Goal: Transaction & Acquisition: Purchase product/service

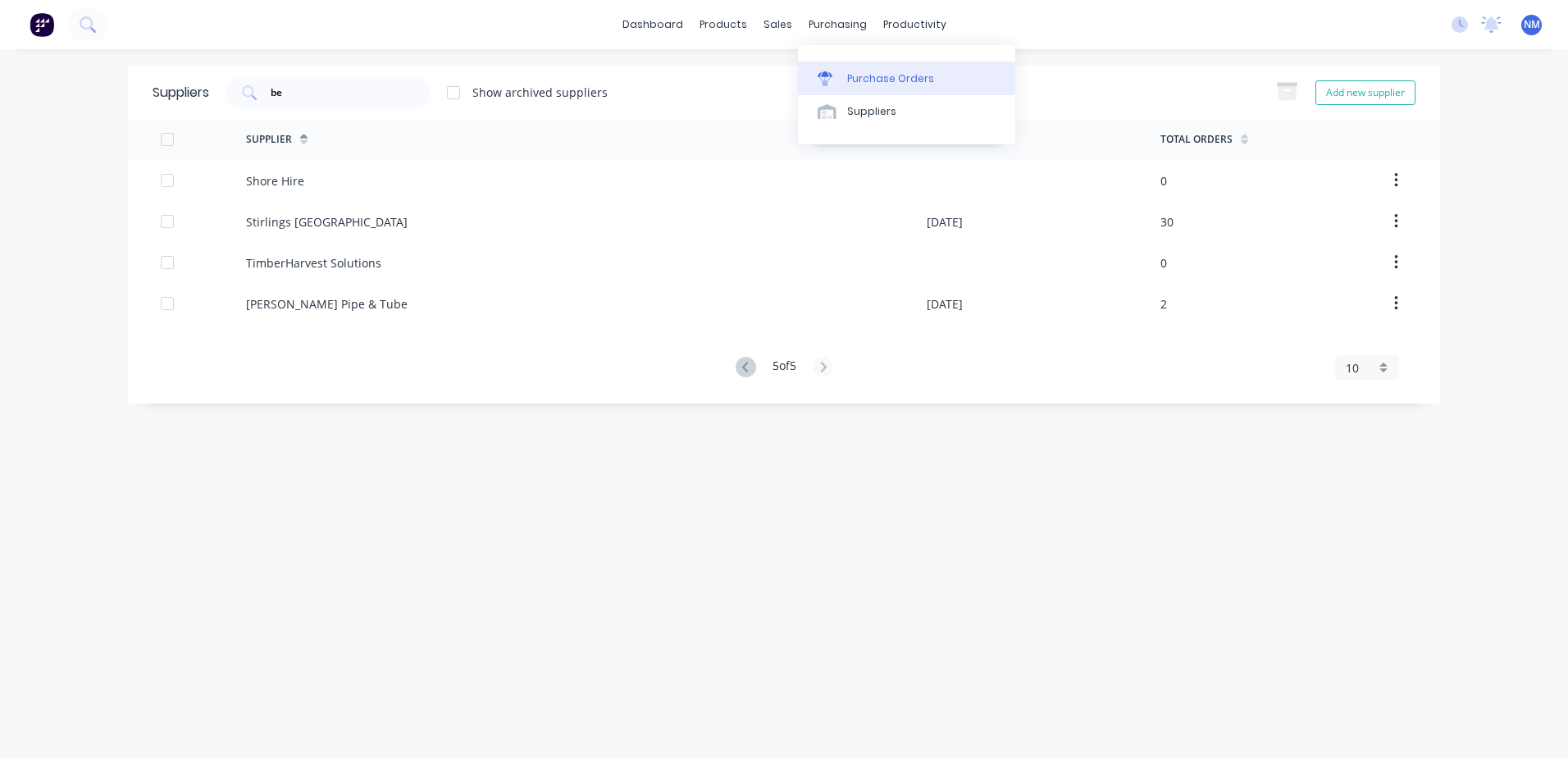
click at [856, 77] on div "Purchase Orders" at bounding box center [890, 79] width 87 height 15
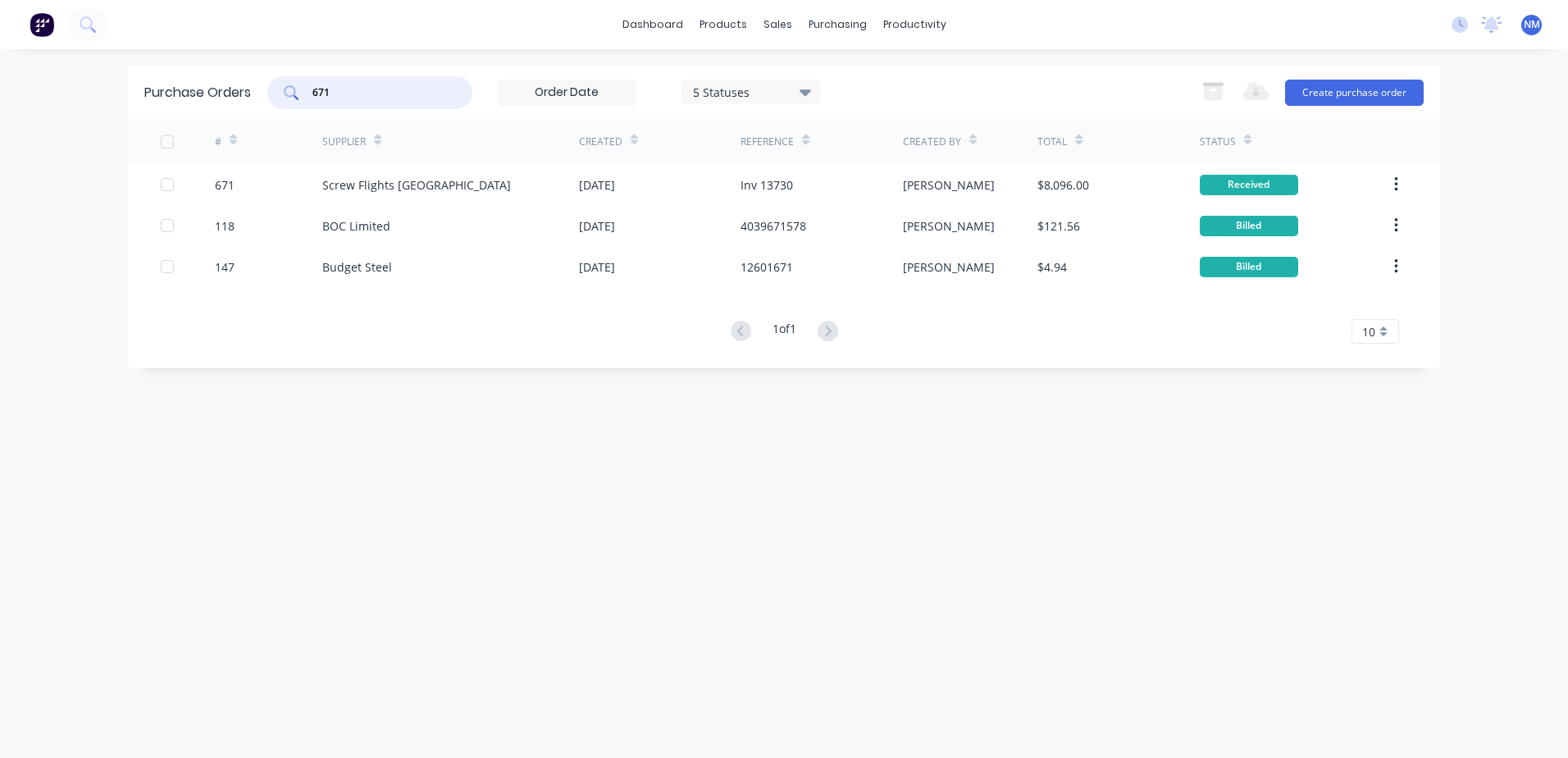
drag, startPoint x: 331, startPoint y: 101, endPoint x: 299, endPoint y: 109, distance: 33.0
click at [299, 109] on div "671" at bounding box center [370, 93] width 205 height 33
type input "794"
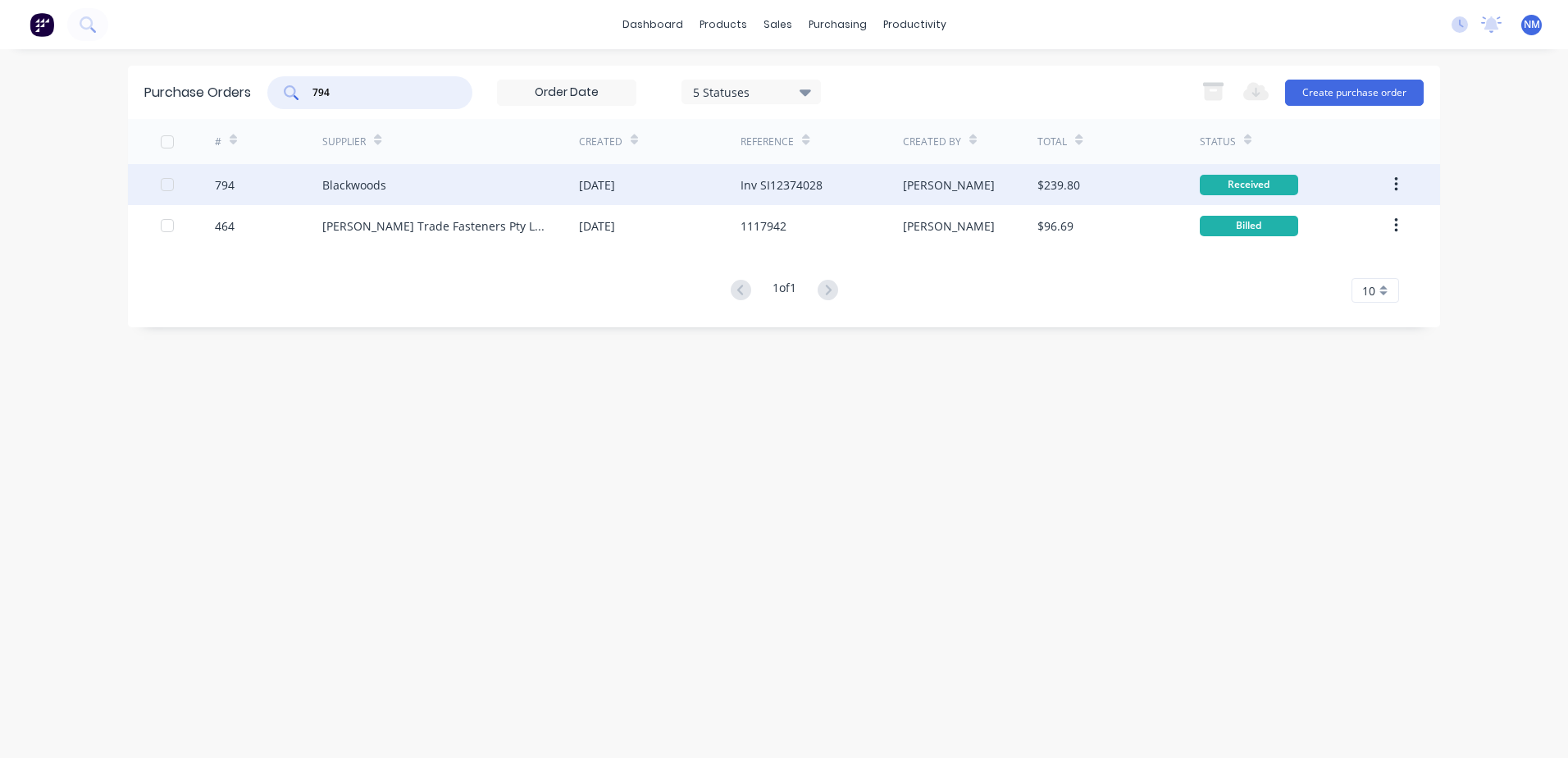
click at [1107, 185] on div "$239.80" at bounding box center [1118, 184] width 161 height 41
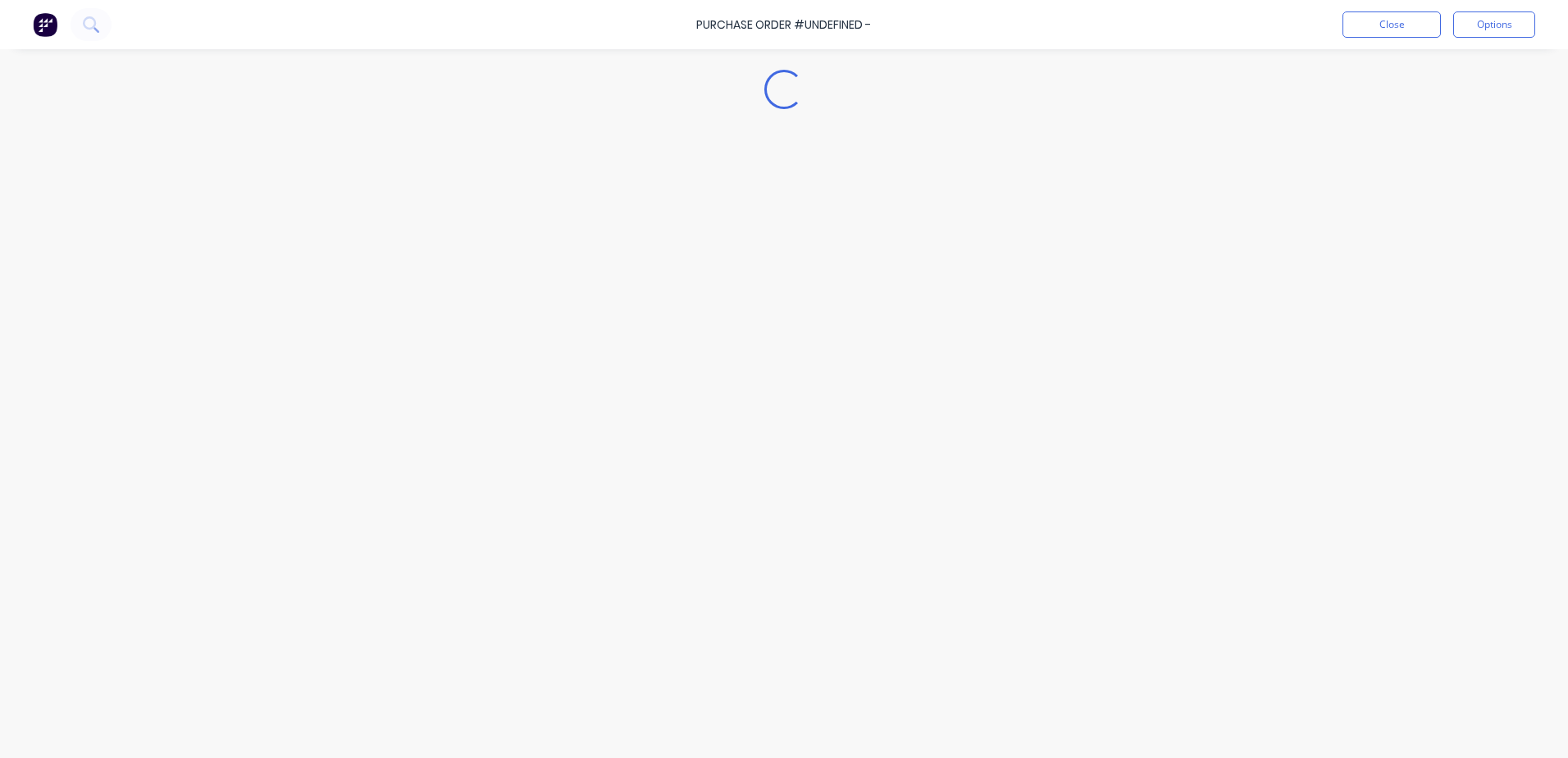
type textarea "x"
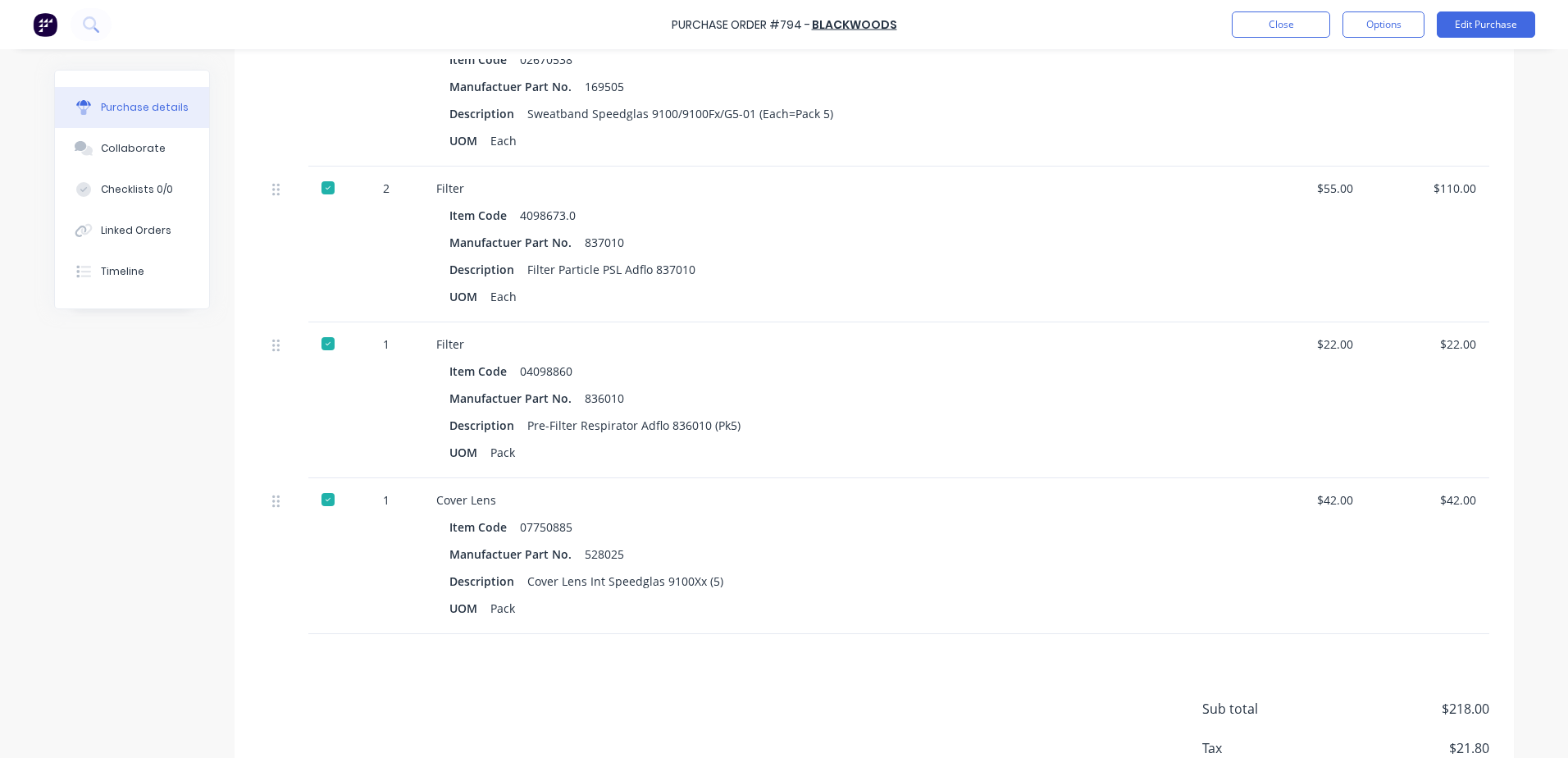
scroll to position [492, 0]
click at [1259, 27] on button "Close" at bounding box center [1280, 25] width 99 height 26
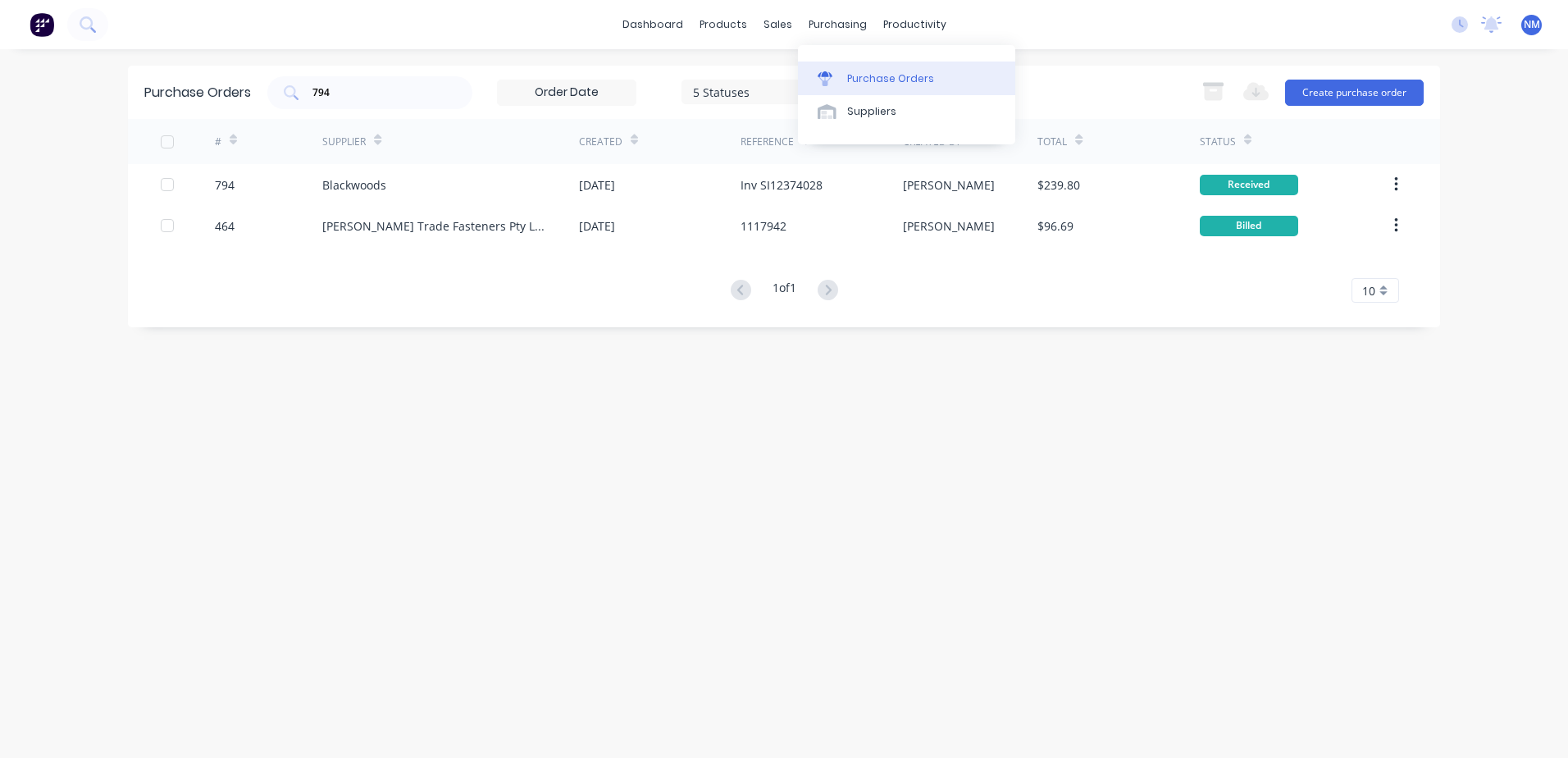
click at [898, 84] on div "Purchase Orders" at bounding box center [890, 79] width 87 height 15
click at [376, 93] on input "794" at bounding box center [379, 93] width 136 height 16
type input "7"
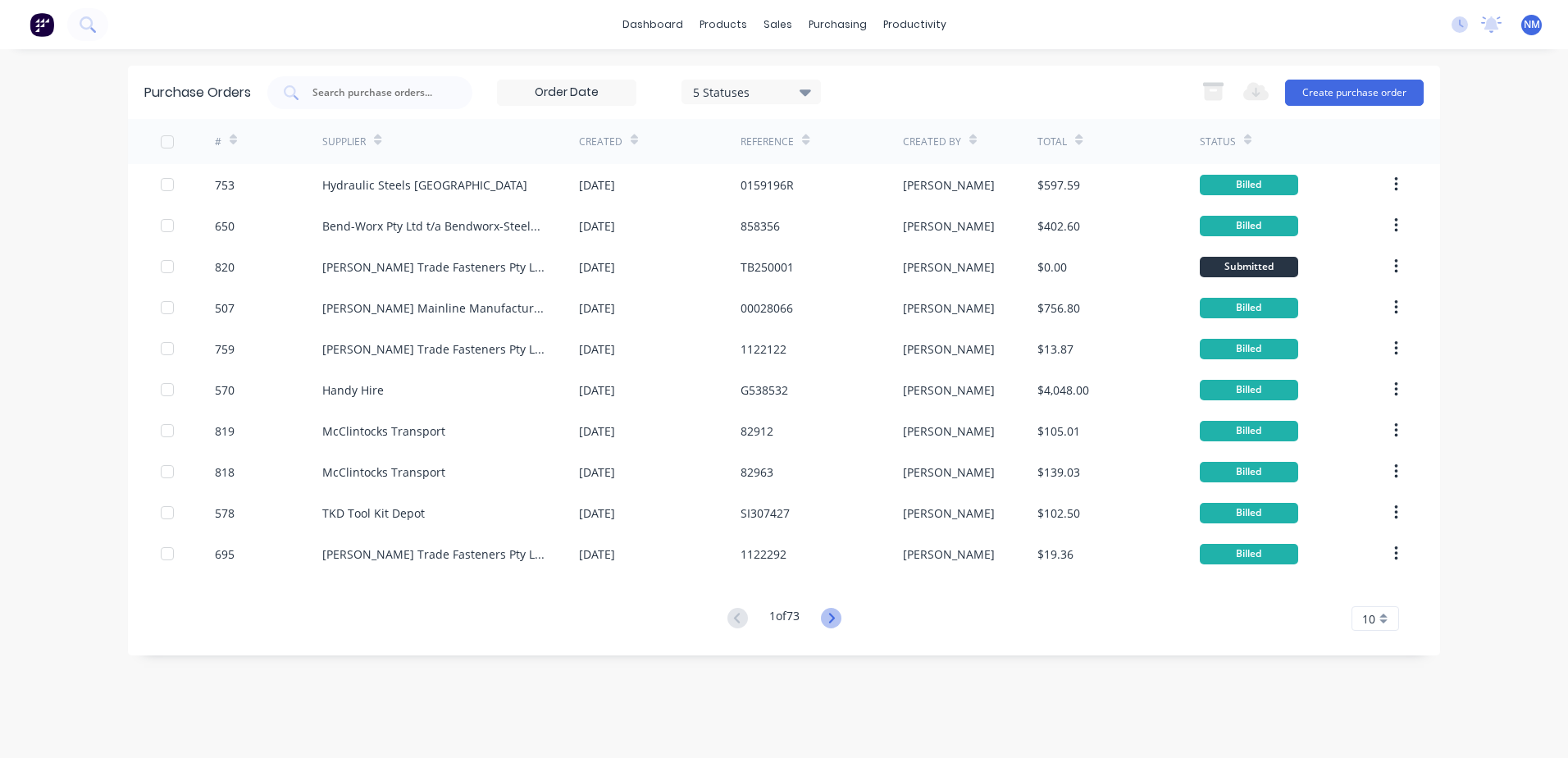
click at [833, 620] on icon at bounding box center [831, 618] width 21 height 21
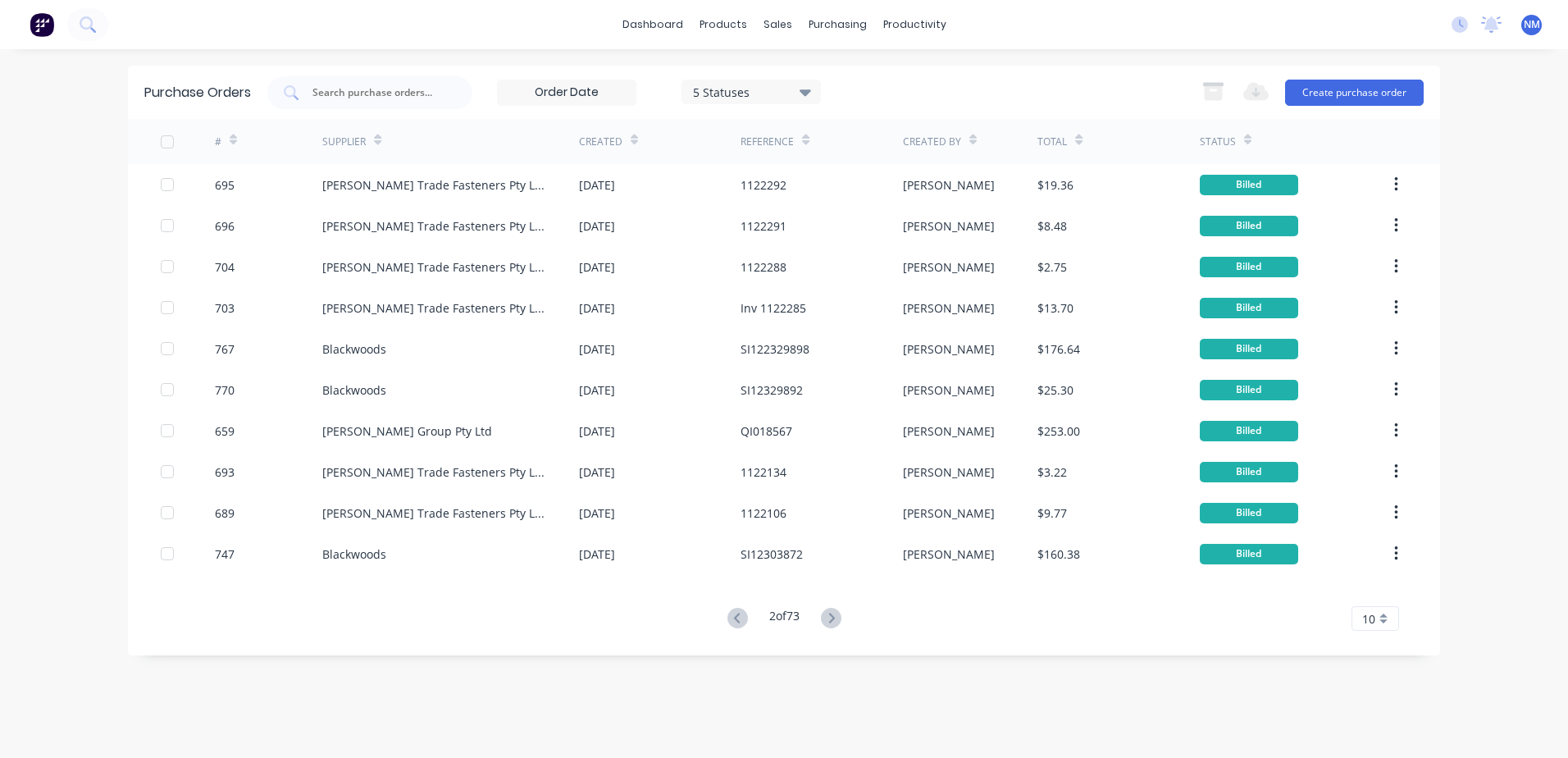
click at [833, 620] on icon at bounding box center [831, 618] width 21 height 21
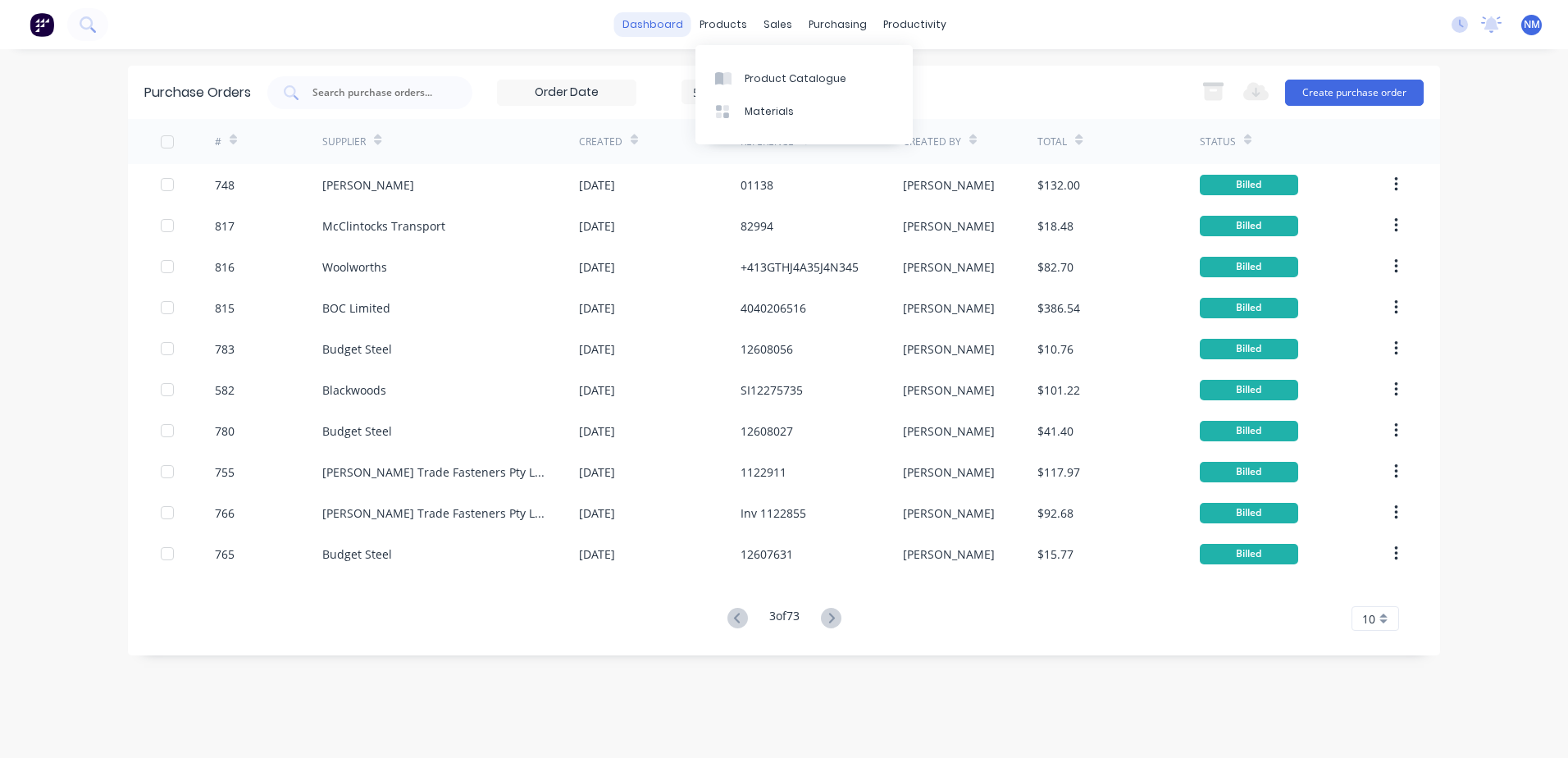
click at [674, 24] on link "dashboard" at bounding box center [653, 24] width 77 height 25
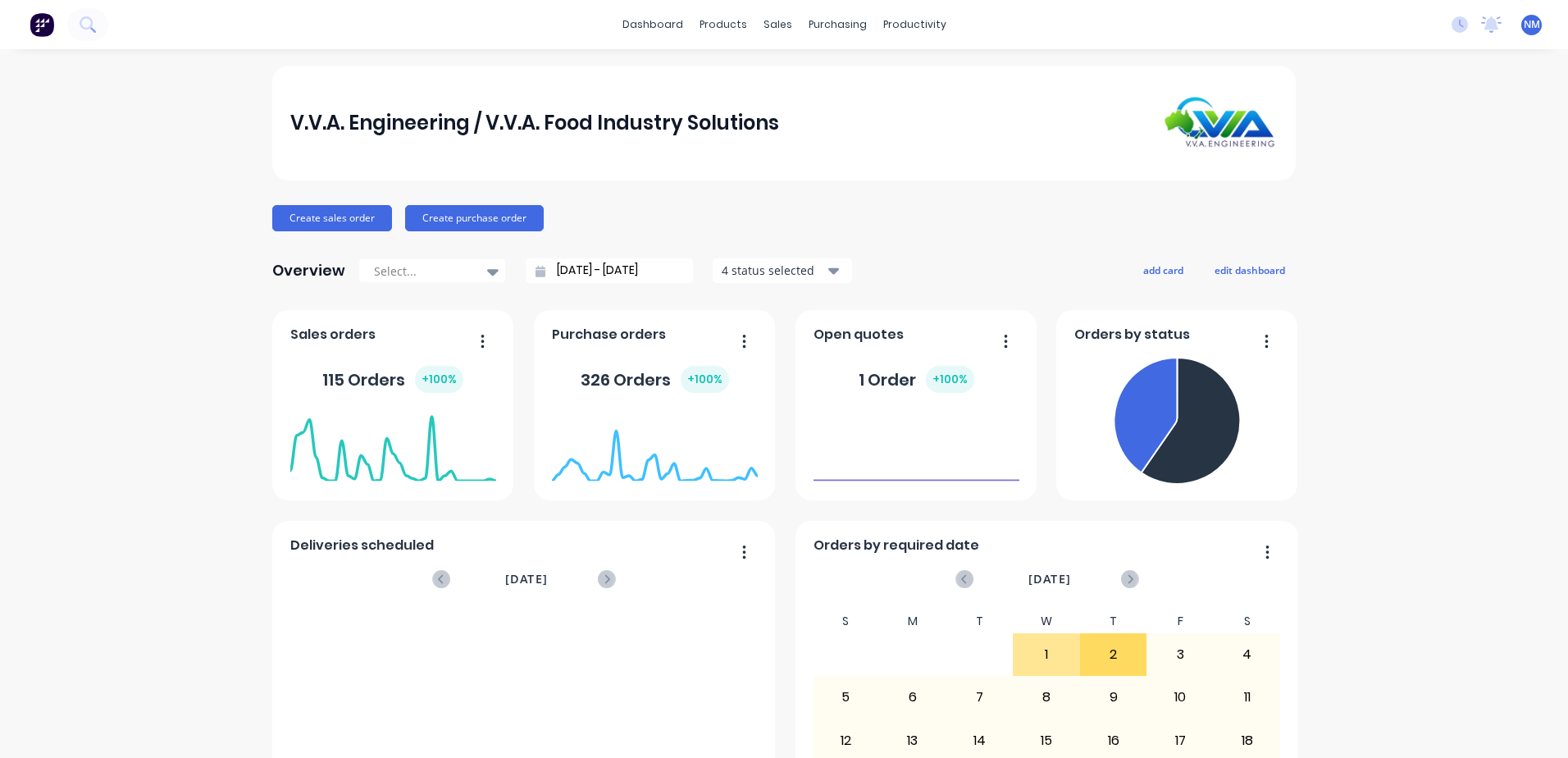
click at [615, 373] on div "326 Orders + 100 %" at bounding box center [654, 379] width 148 height 27
click at [741, 337] on button "button" at bounding box center [738, 343] width 35 height 26
click at [252, 630] on div "V.V.A. Engineering / V.V.A. Food Industry Solutions Create sales order Create p…" at bounding box center [784, 493] width 1568 height 856
click at [818, 276] on button "4 status selected" at bounding box center [782, 270] width 139 height 25
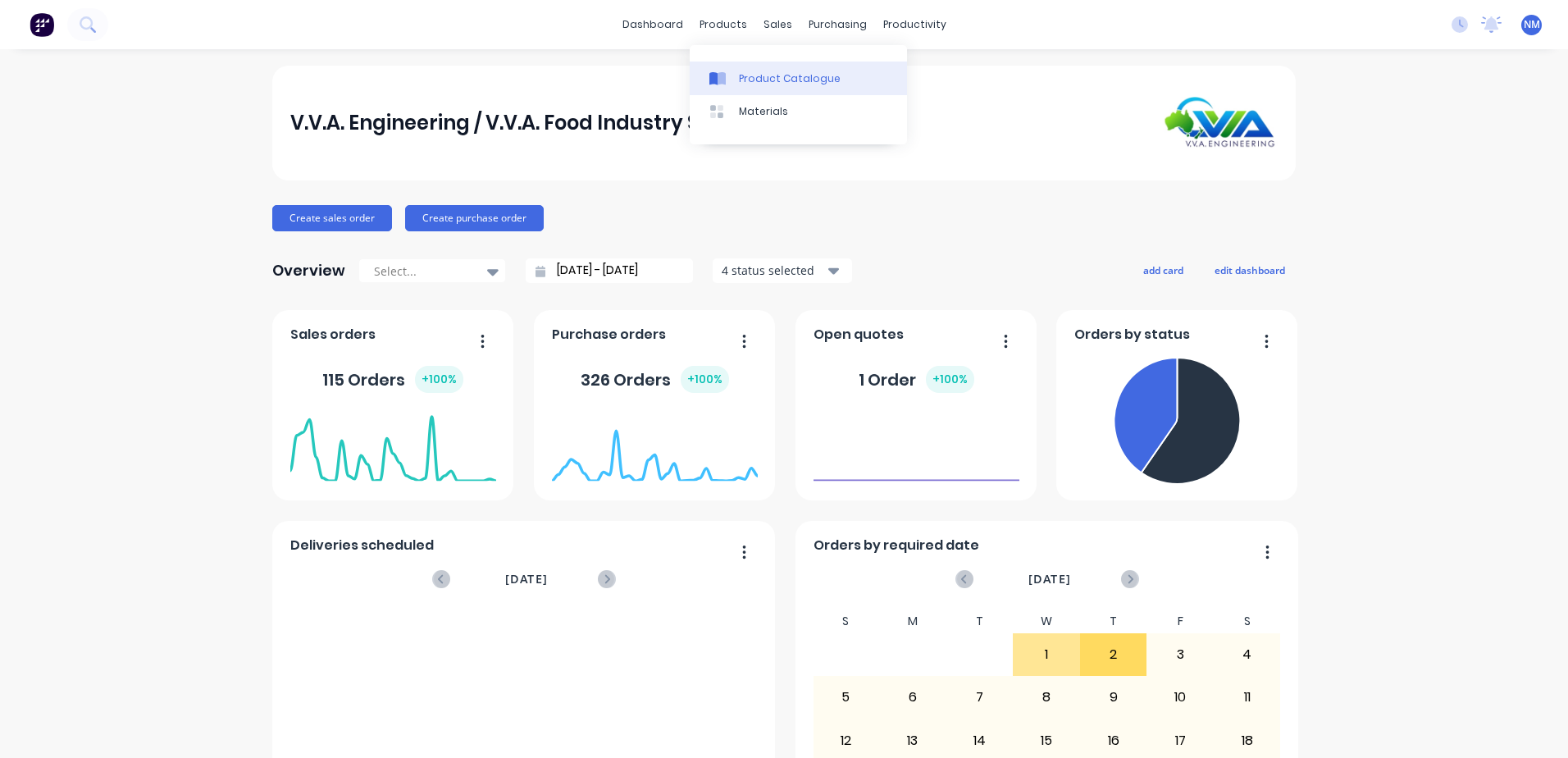
click at [770, 81] on div "Product Catalogue" at bounding box center [790, 79] width 102 height 15
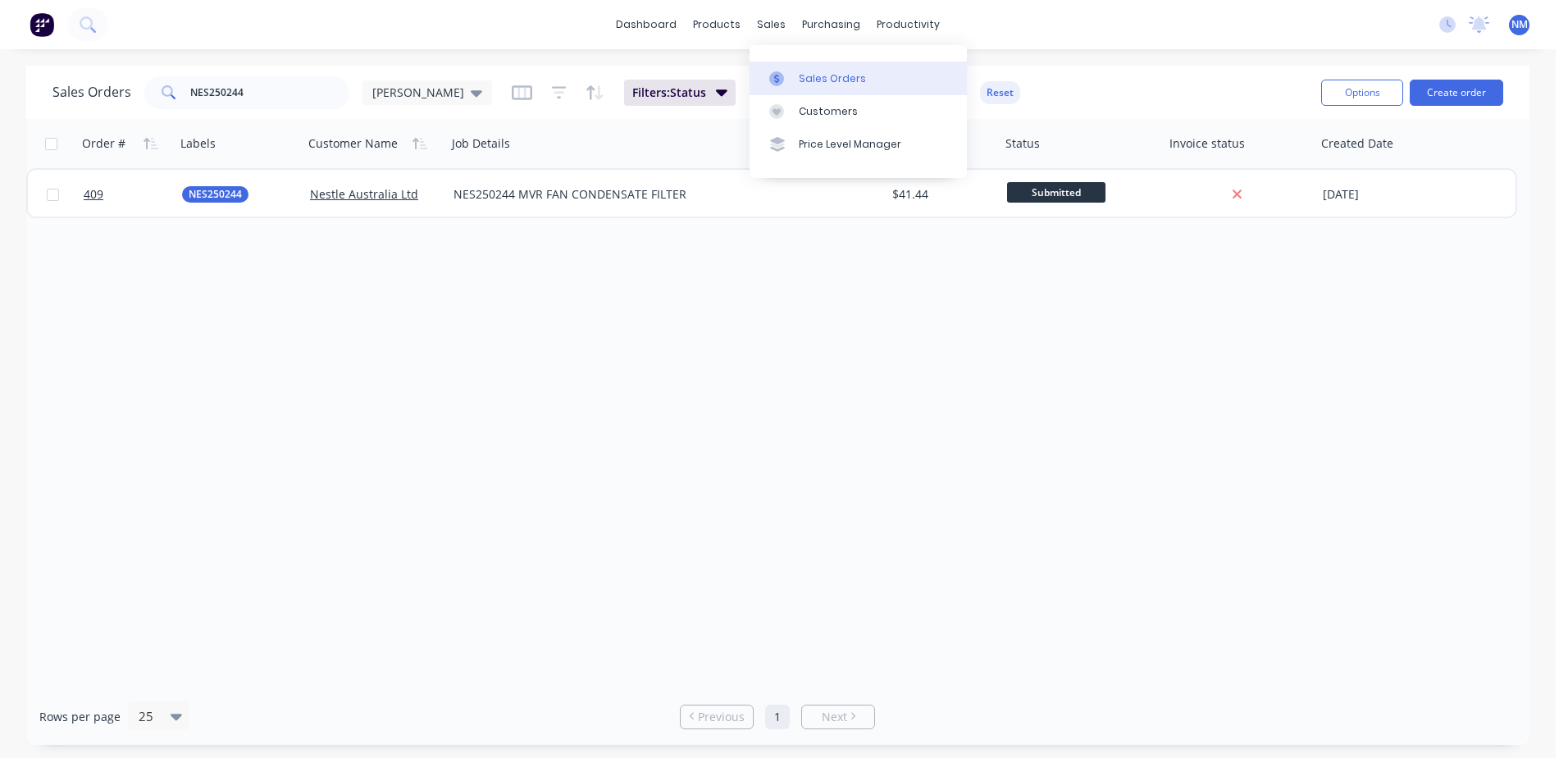
click at [817, 73] on div "Sales Orders" at bounding box center [832, 79] width 67 height 15
click at [258, 85] on input "NES250244" at bounding box center [270, 93] width 160 height 33
click at [824, 23] on div "purchasing" at bounding box center [831, 24] width 75 height 25
click at [893, 72] on div "Purchase Orders" at bounding box center [884, 79] width 87 height 15
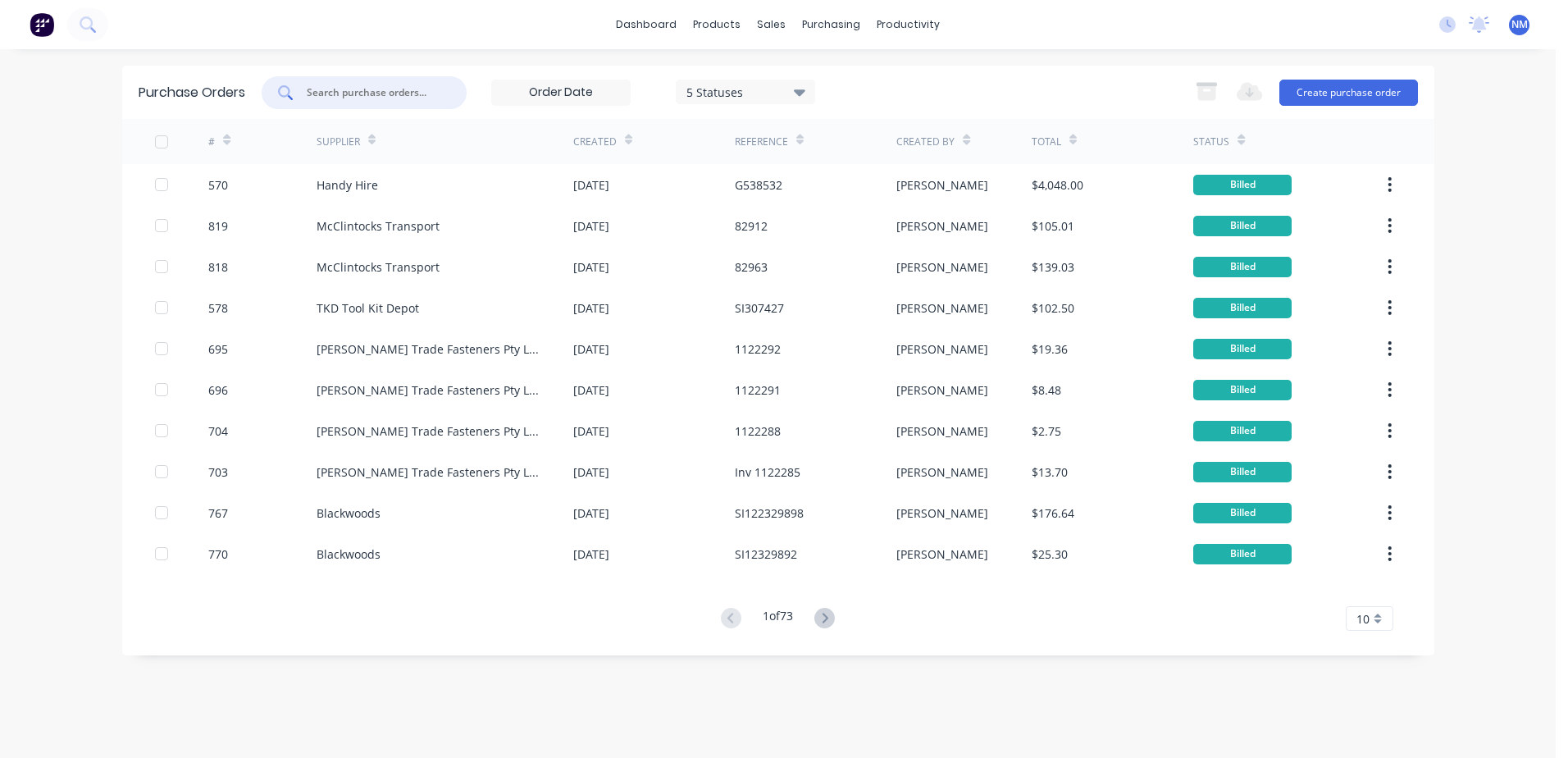
click at [376, 100] on input "text" at bounding box center [373, 93] width 136 height 16
click at [319, 87] on input "text" at bounding box center [373, 93] width 136 height 16
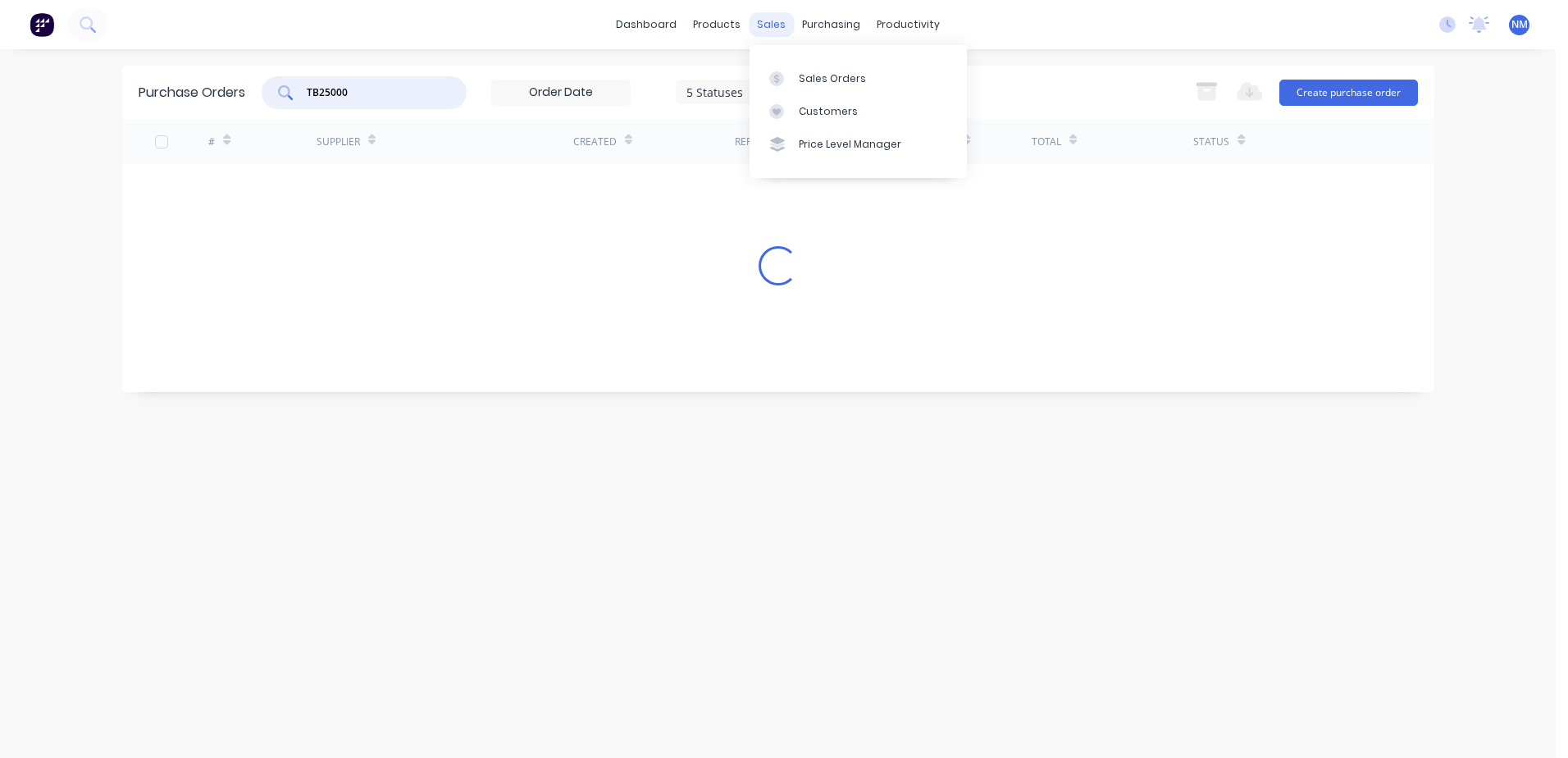
type input "TB25000"
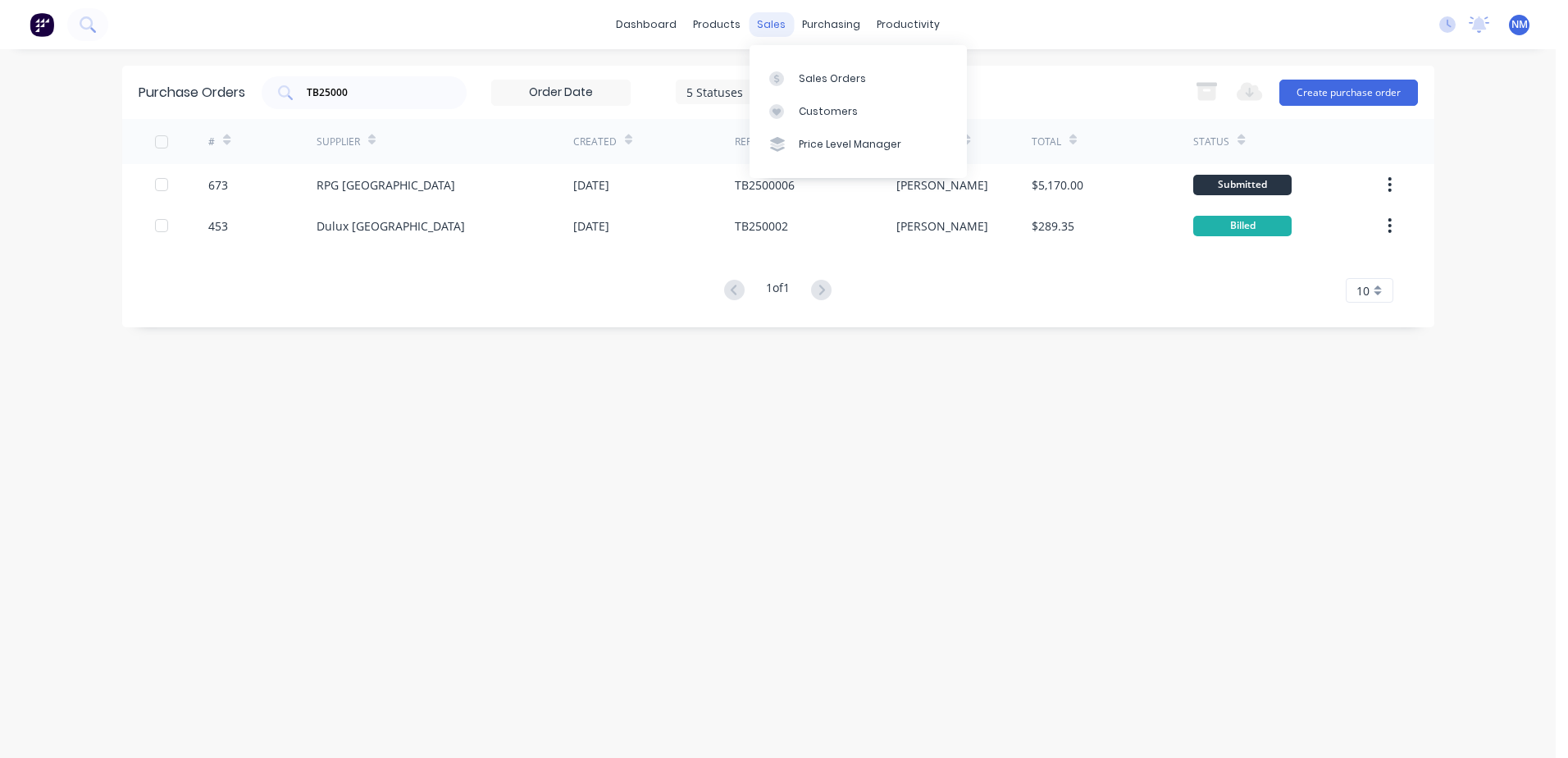
click at [764, 29] on div "sales" at bounding box center [771, 24] width 45 height 25
click at [804, 86] on div "Sales Orders" at bounding box center [832, 79] width 67 height 15
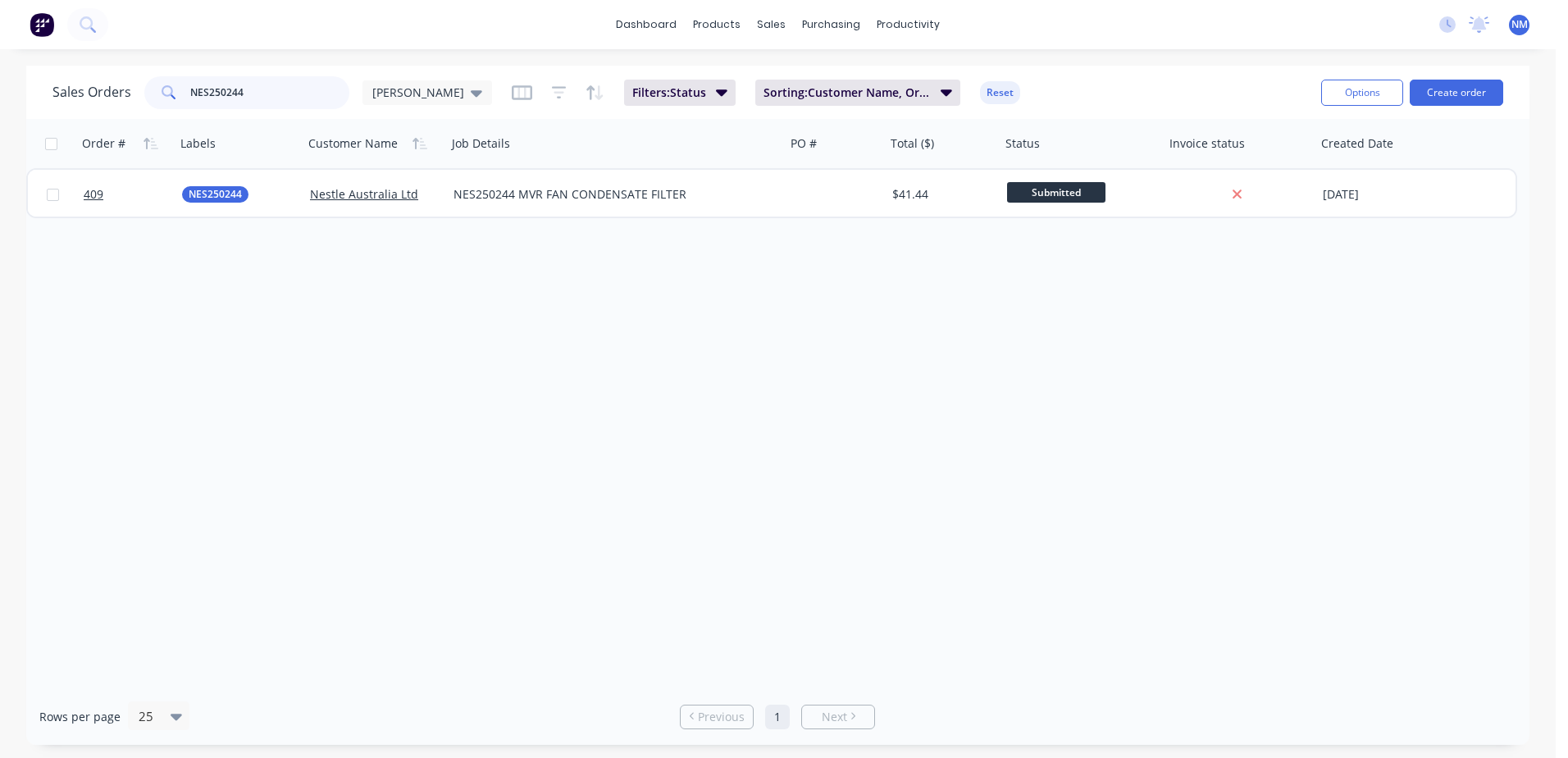
click at [265, 98] on input "NES250244" at bounding box center [270, 93] width 160 height 33
type input "N"
type input "TB250001"
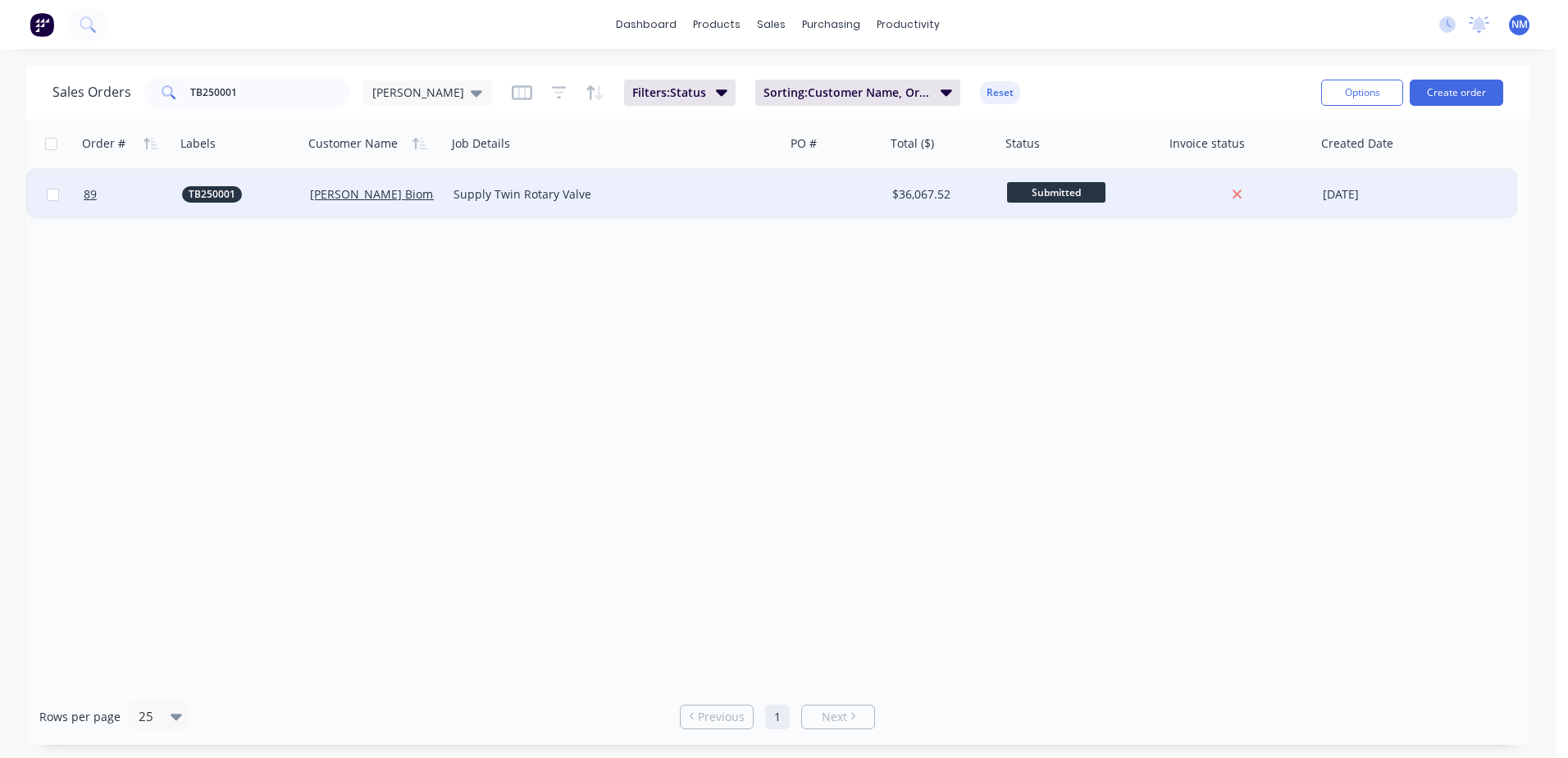
click at [980, 191] on div "$36,067.52" at bounding box center [940, 194] width 97 height 16
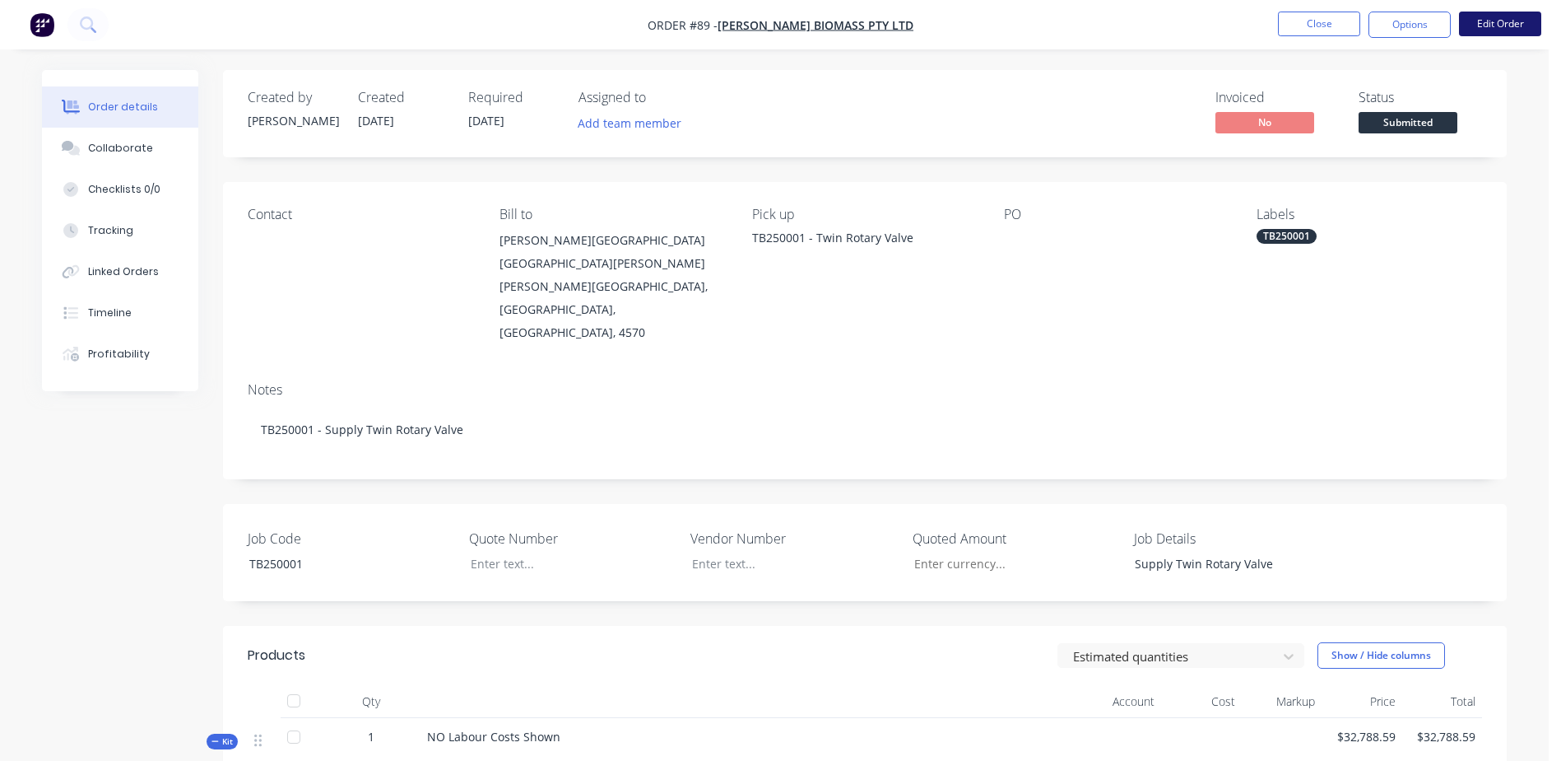
click at [1492, 22] on button "Edit Order" at bounding box center [1500, 24] width 82 height 25
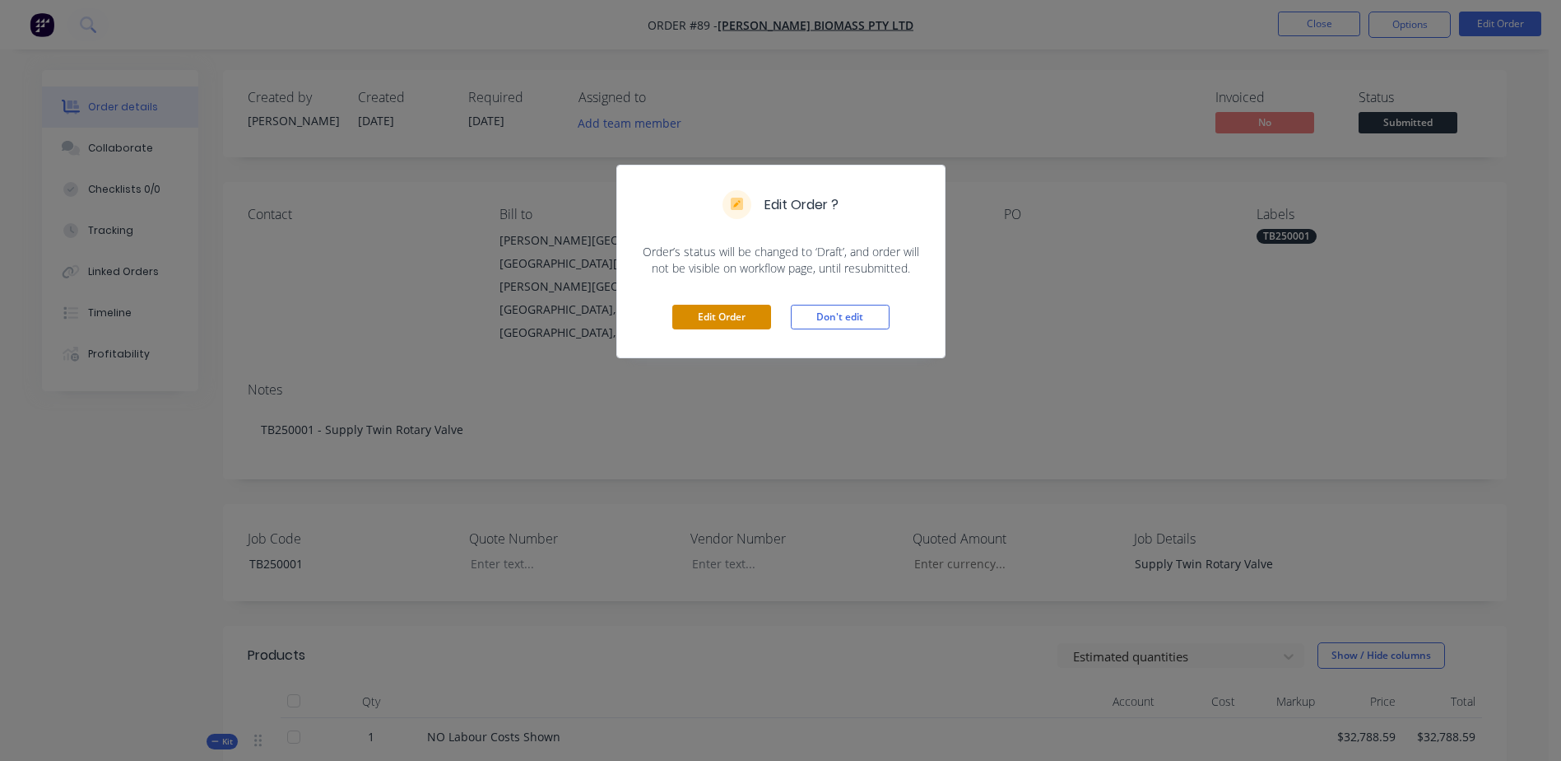
click at [724, 315] on button "Edit Order" at bounding box center [722, 317] width 99 height 25
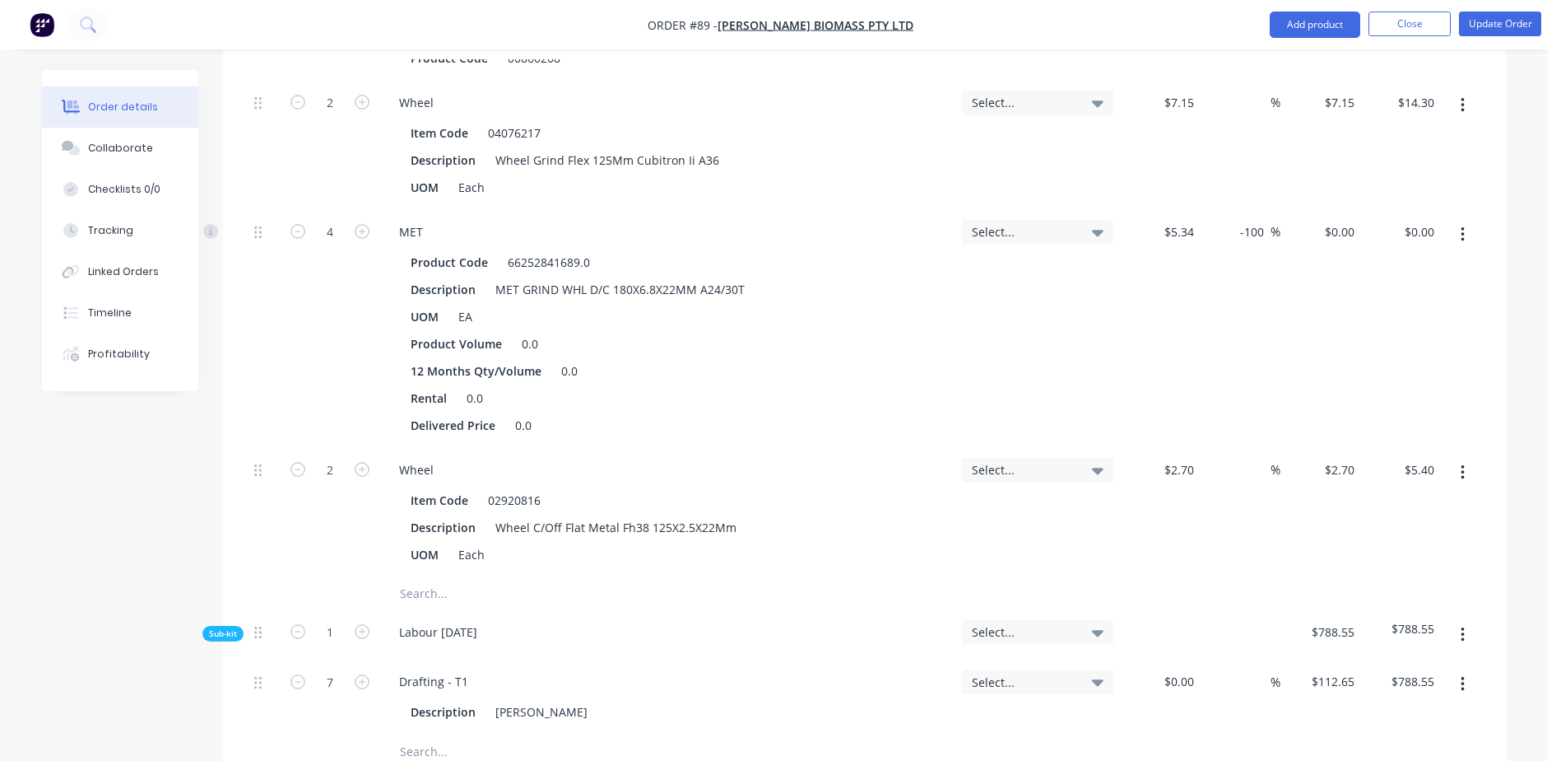
scroll to position [4774, 0]
click at [433, 576] on input "text" at bounding box center [563, 592] width 329 height 33
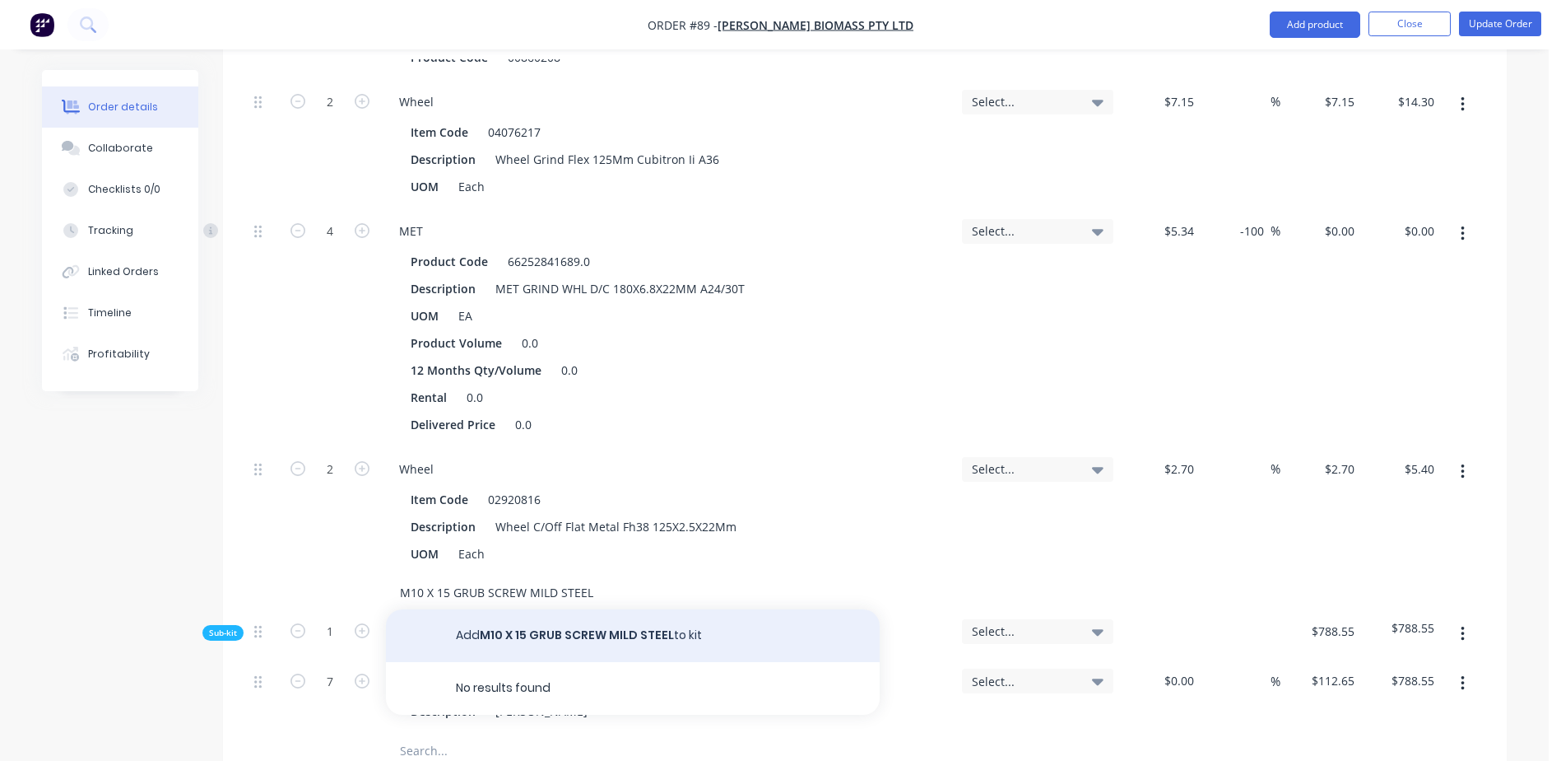
type input "M10 X 15 GRUB SCREW MILD STEEL"
click at [557, 609] on button "Add M10 X 15 GRUB SCREW MILD STEEL to kit" at bounding box center [633, 635] width 494 height 53
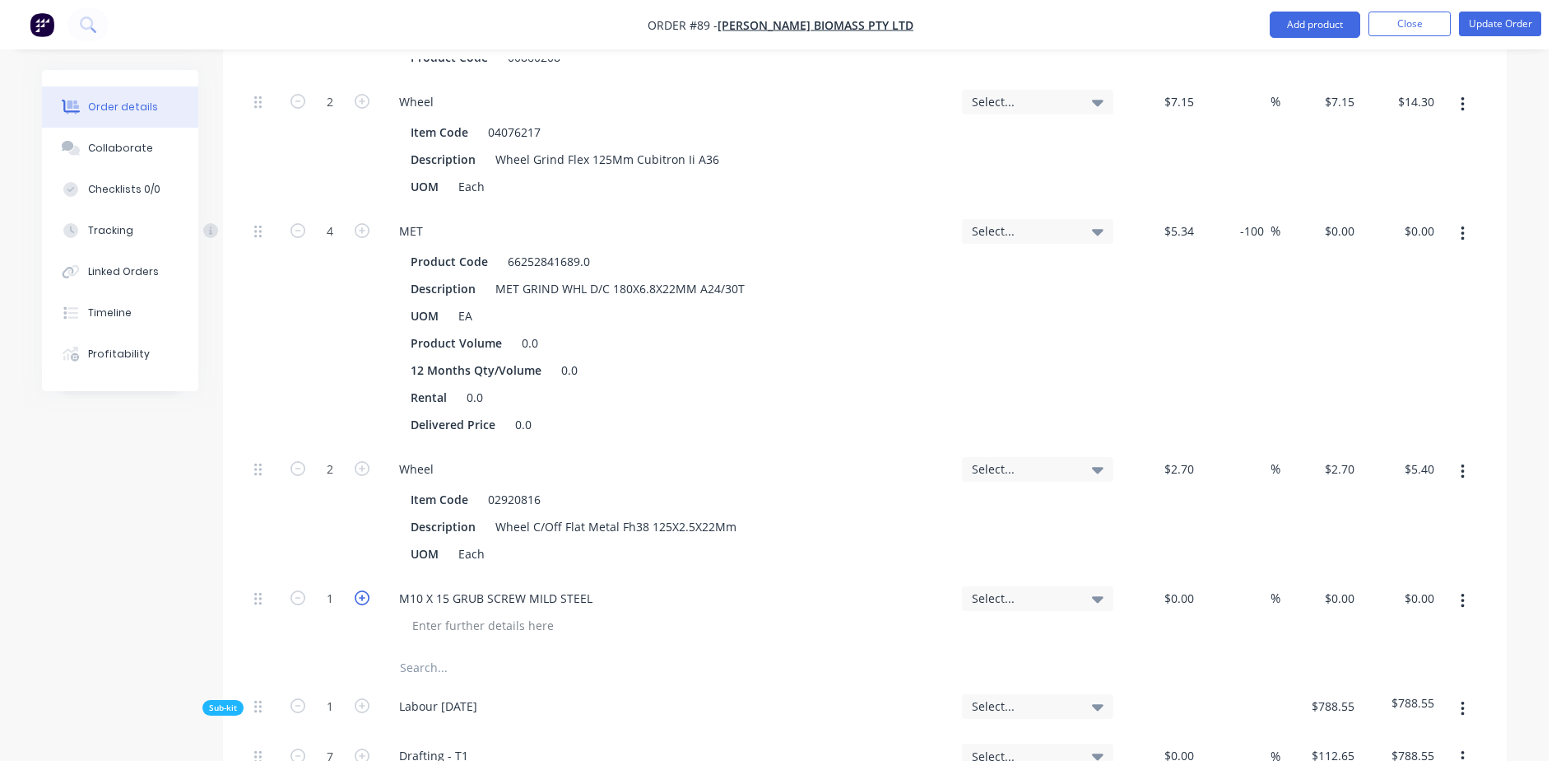
click at [364, 590] on icon "button" at bounding box center [362, 597] width 15 height 15
type input "4"
click at [1505, 21] on button "Update Order" at bounding box center [1500, 24] width 82 height 25
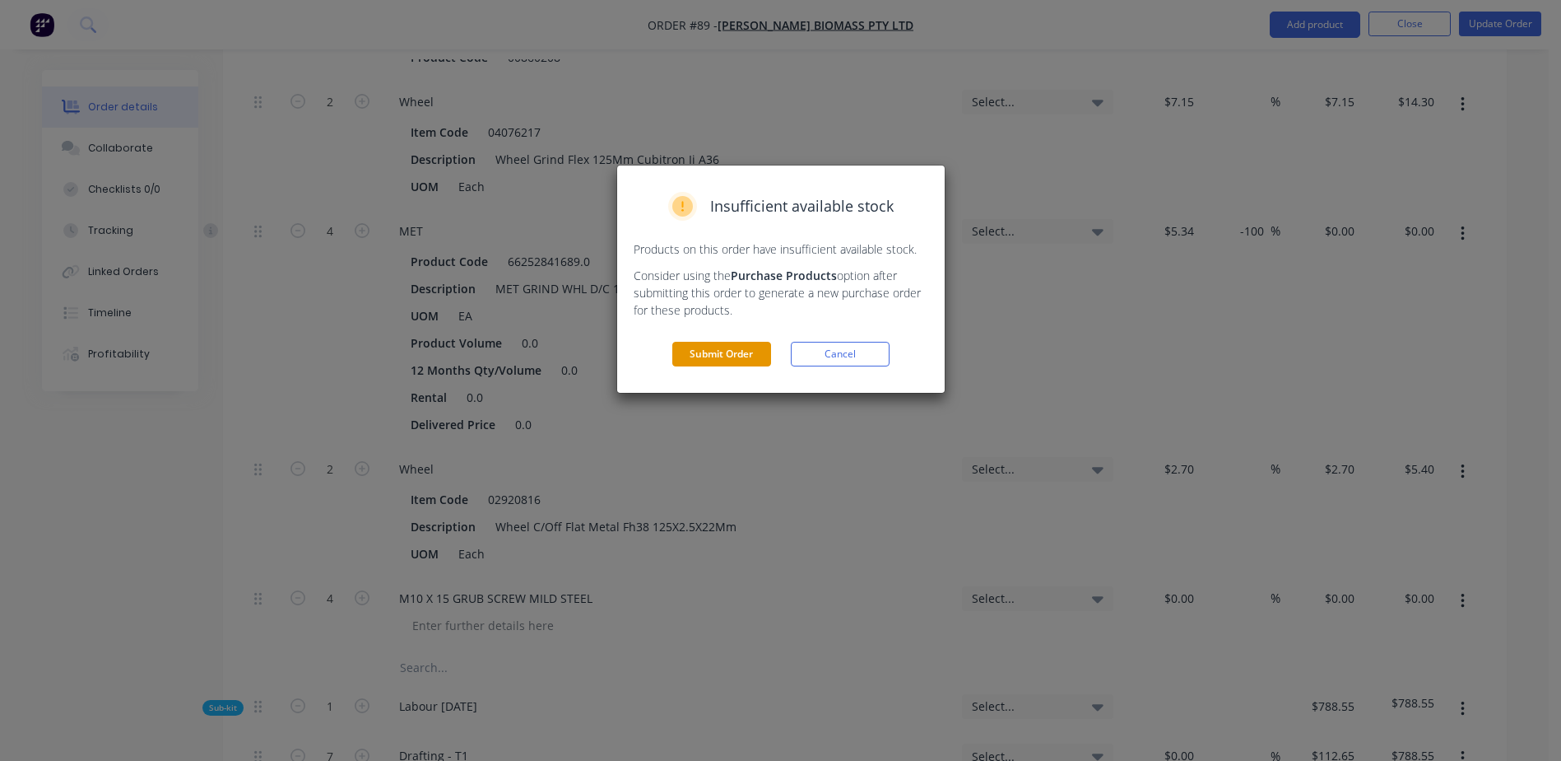
click at [708, 360] on button "Submit Order" at bounding box center [722, 354] width 99 height 25
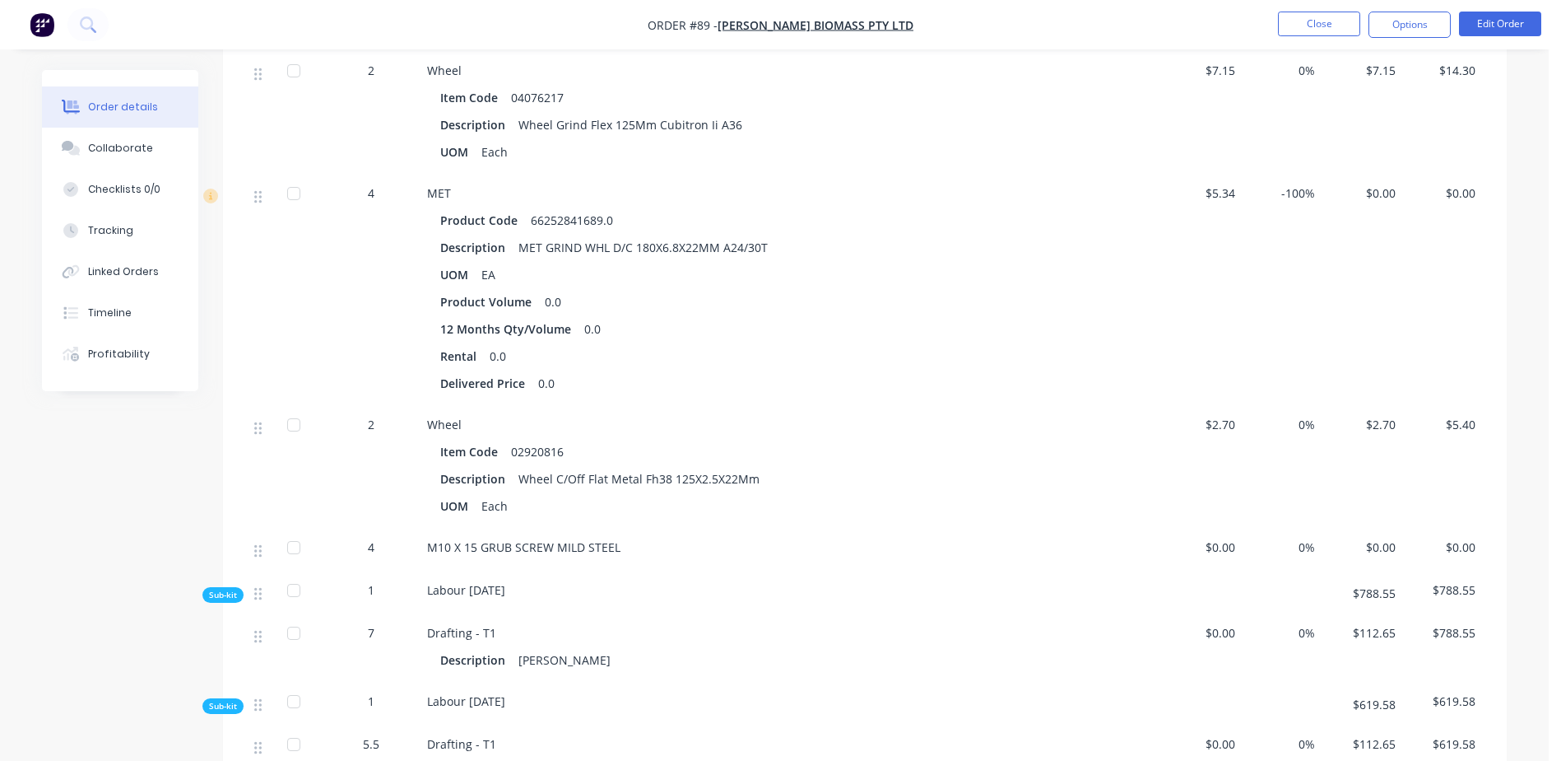
scroll to position [3622, 0]
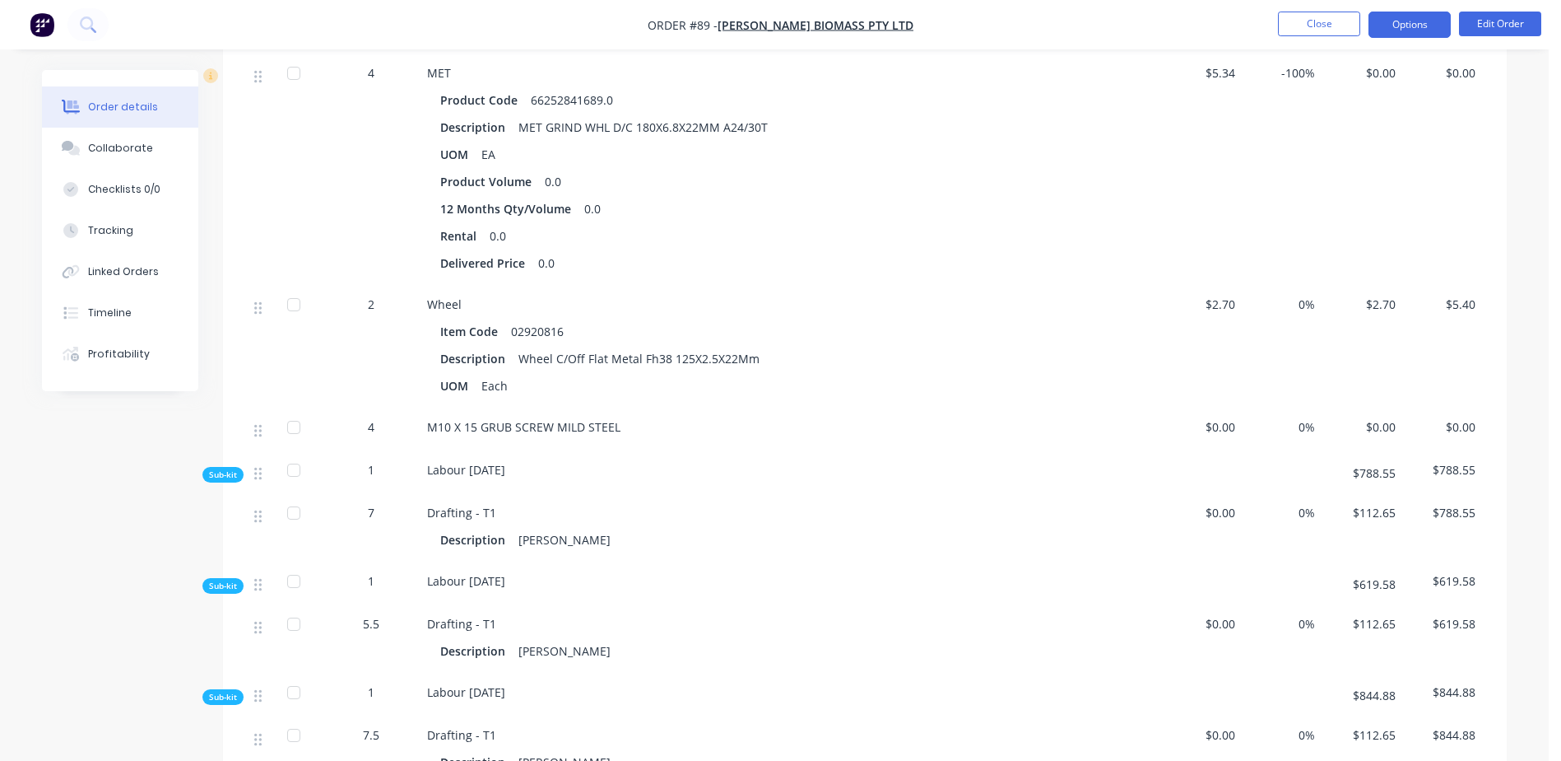
click at [1430, 19] on button "Options" at bounding box center [1410, 25] width 82 height 26
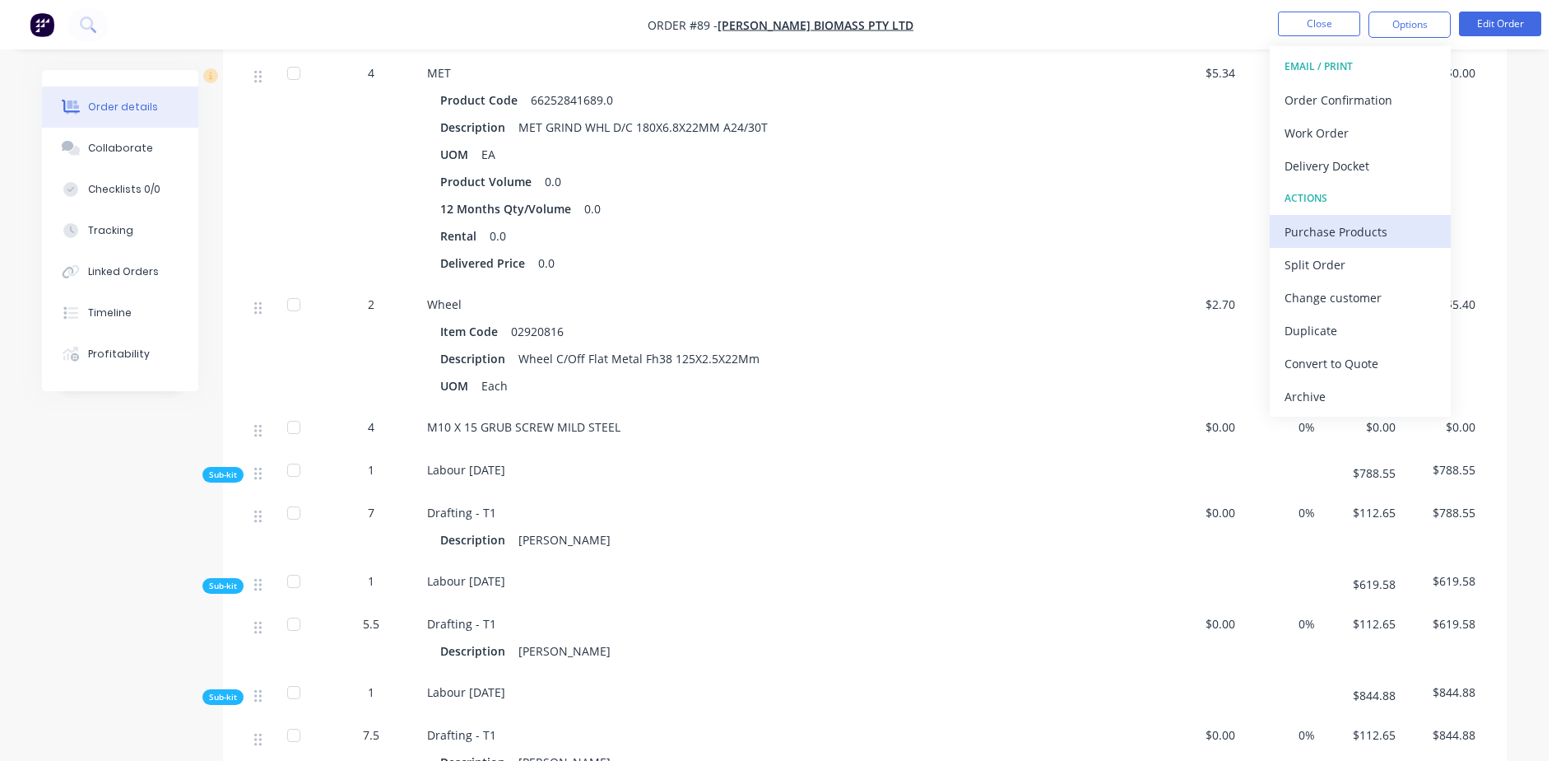
click at [1389, 235] on div "Purchase Products" at bounding box center [1360, 232] width 151 height 24
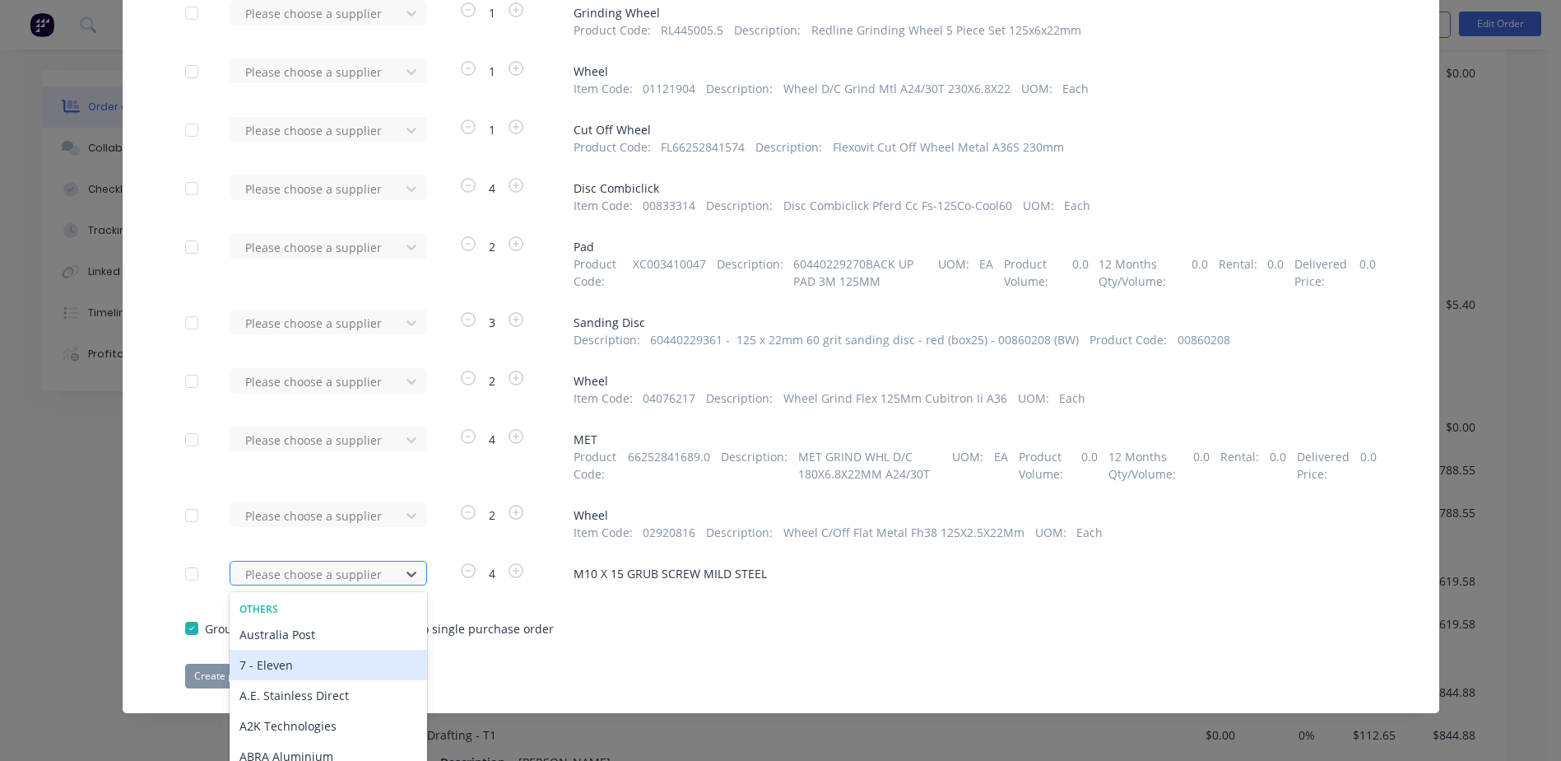
click at [311, 580] on div "470 results available. Use Up and Down to choose options, press Enter to select…" at bounding box center [320, 573] width 181 height 25
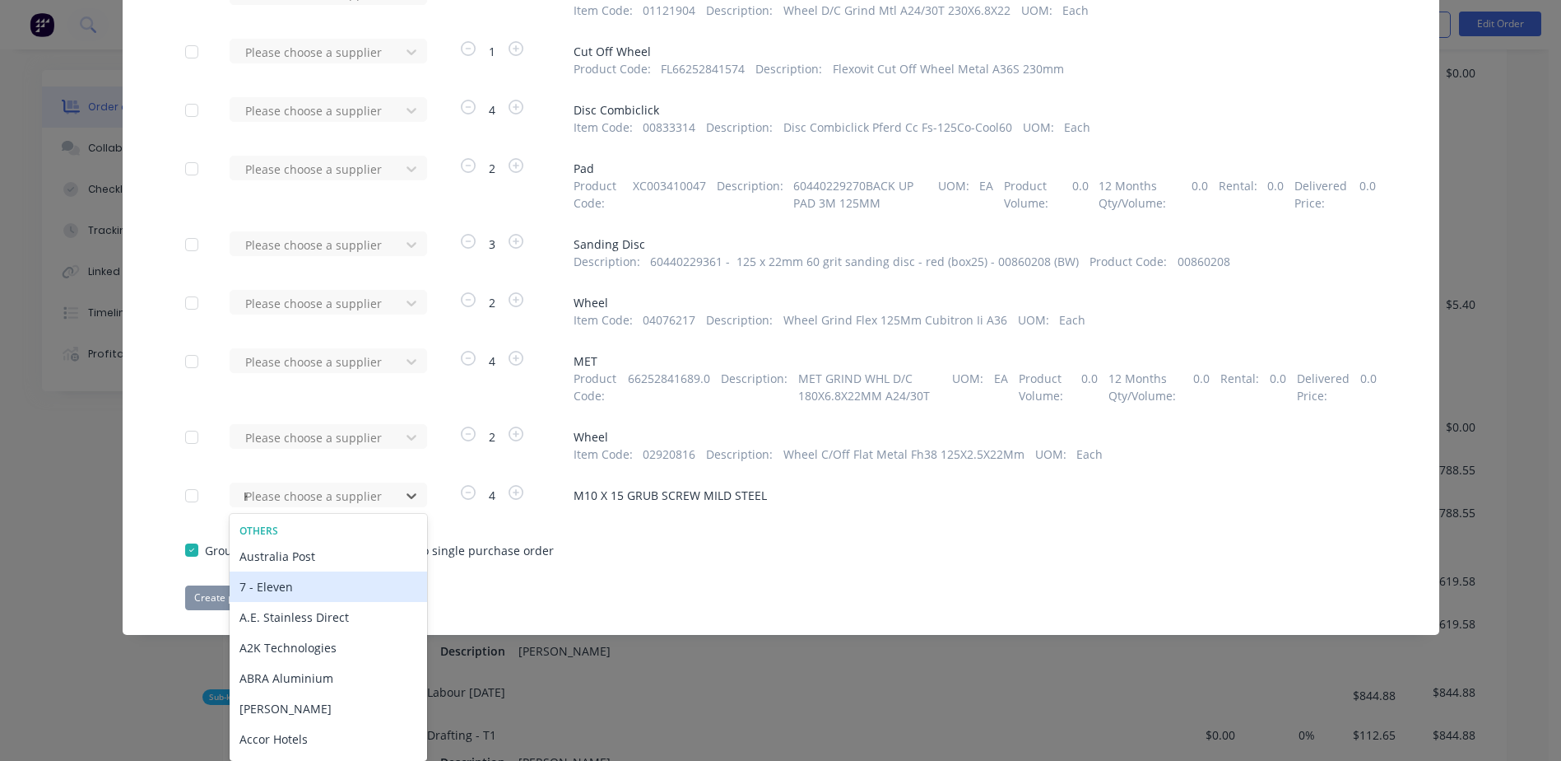
type input "KJ"
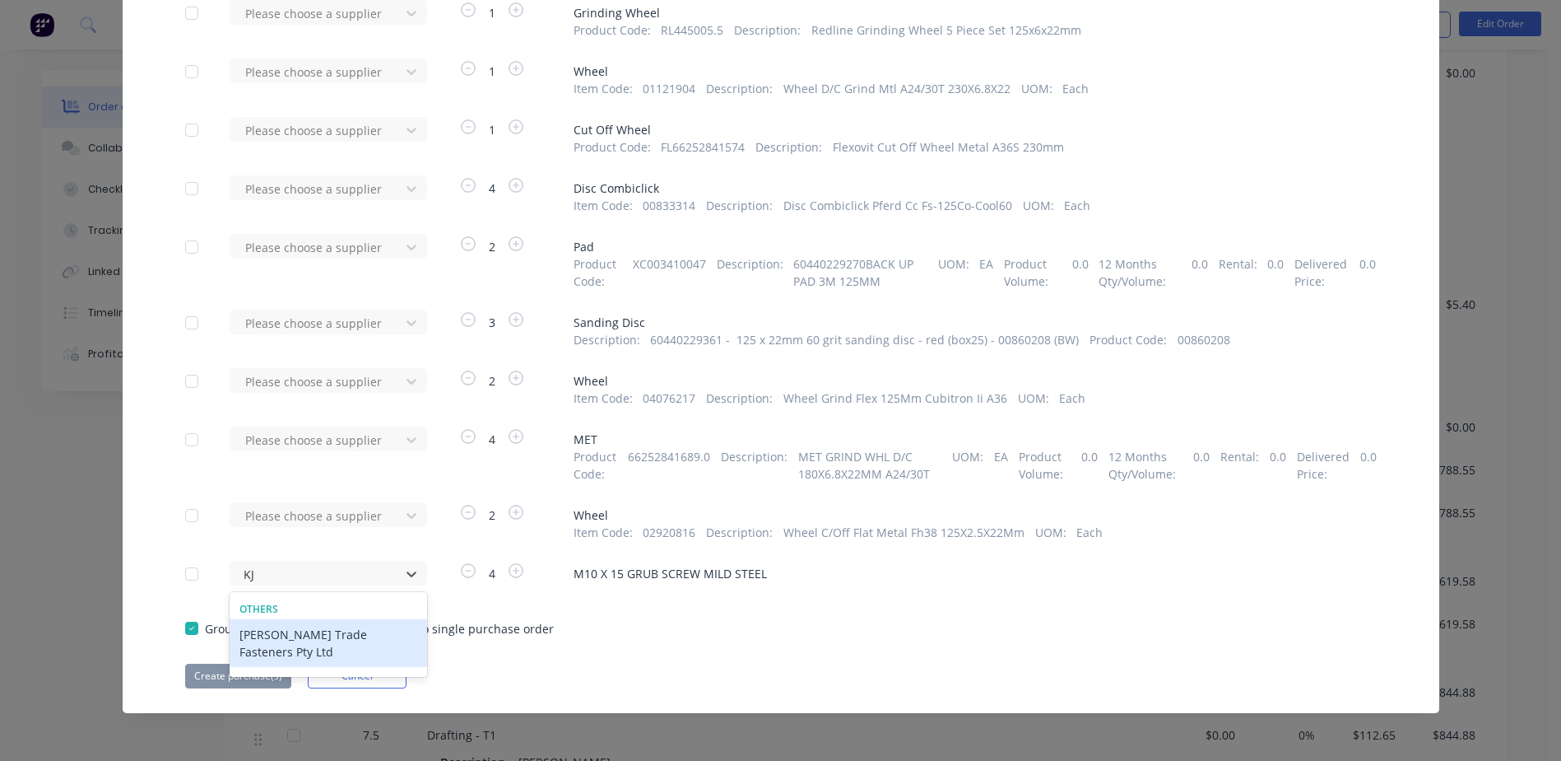
scroll to position [3768, 0]
click at [330, 634] on div "[PERSON_NAME] Trade Fasteners Pty Ltd" at bounding box center [329, 643] width 198 height 48
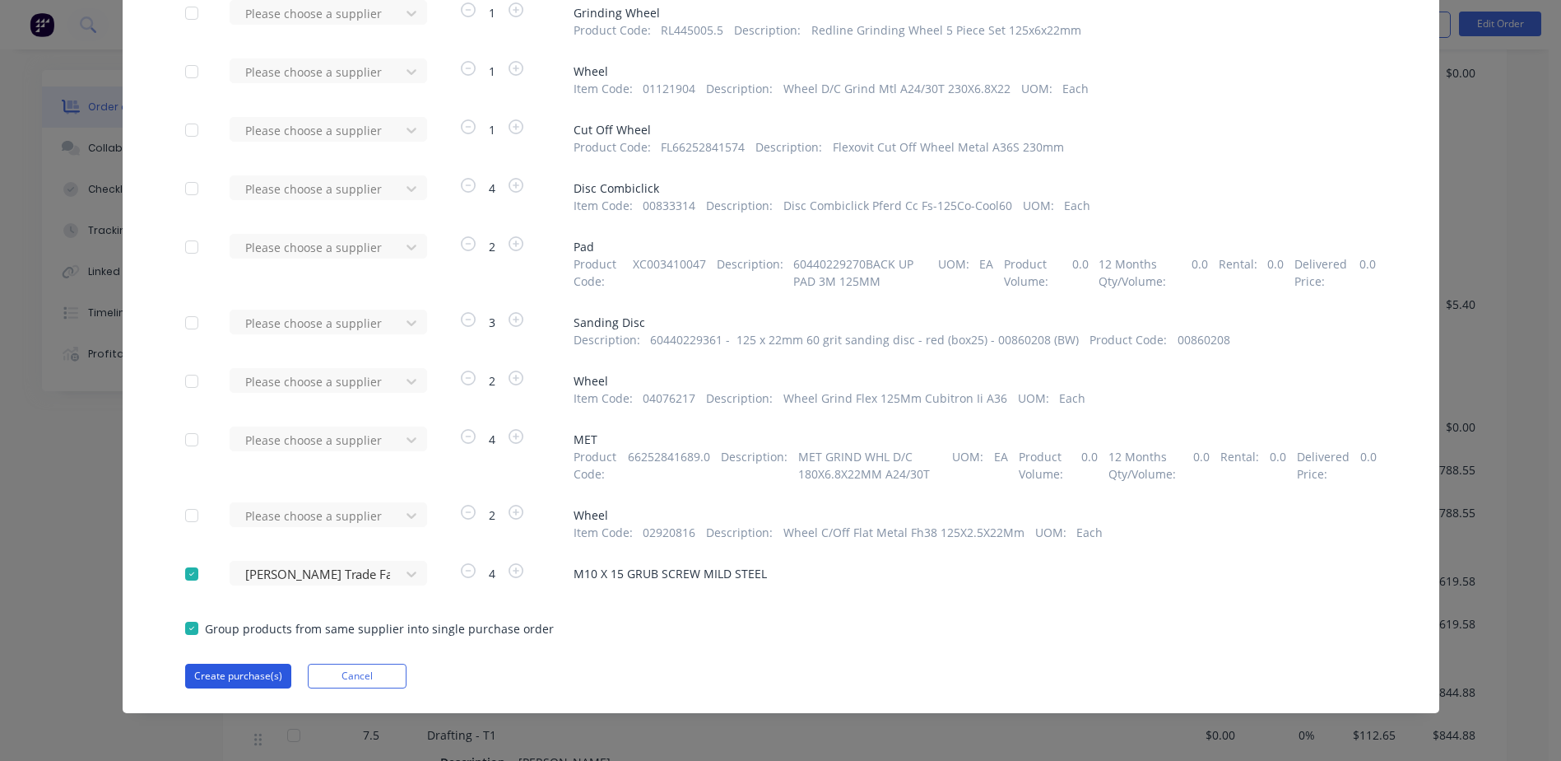
click at [221, 675] on button "Create purchase(s)" at bounding box center [238, 675] width 106 height 25
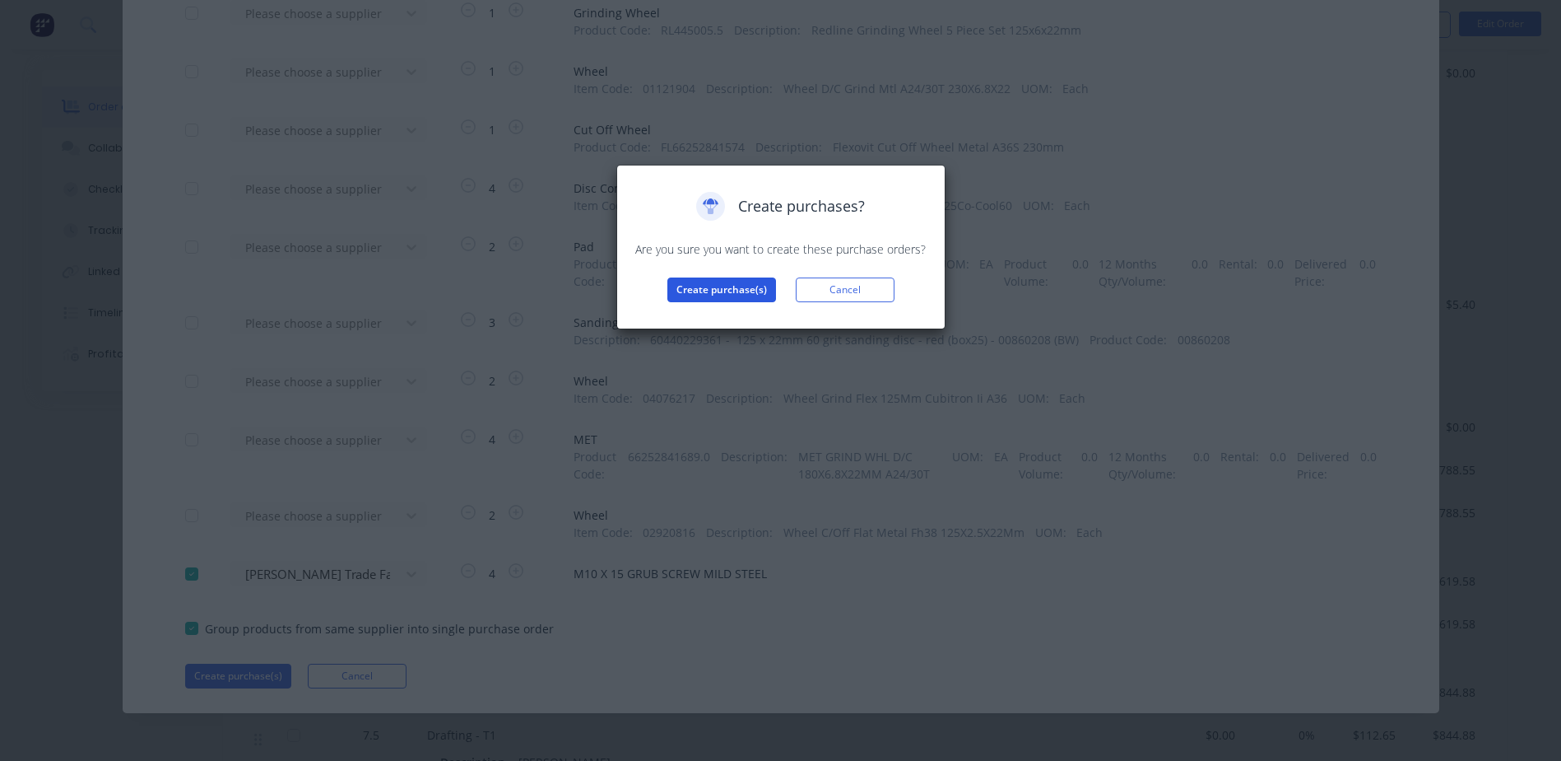
click at [687, 294] on button "Create purchase(s)" at bounding box center [722, 289] width 109 height 25
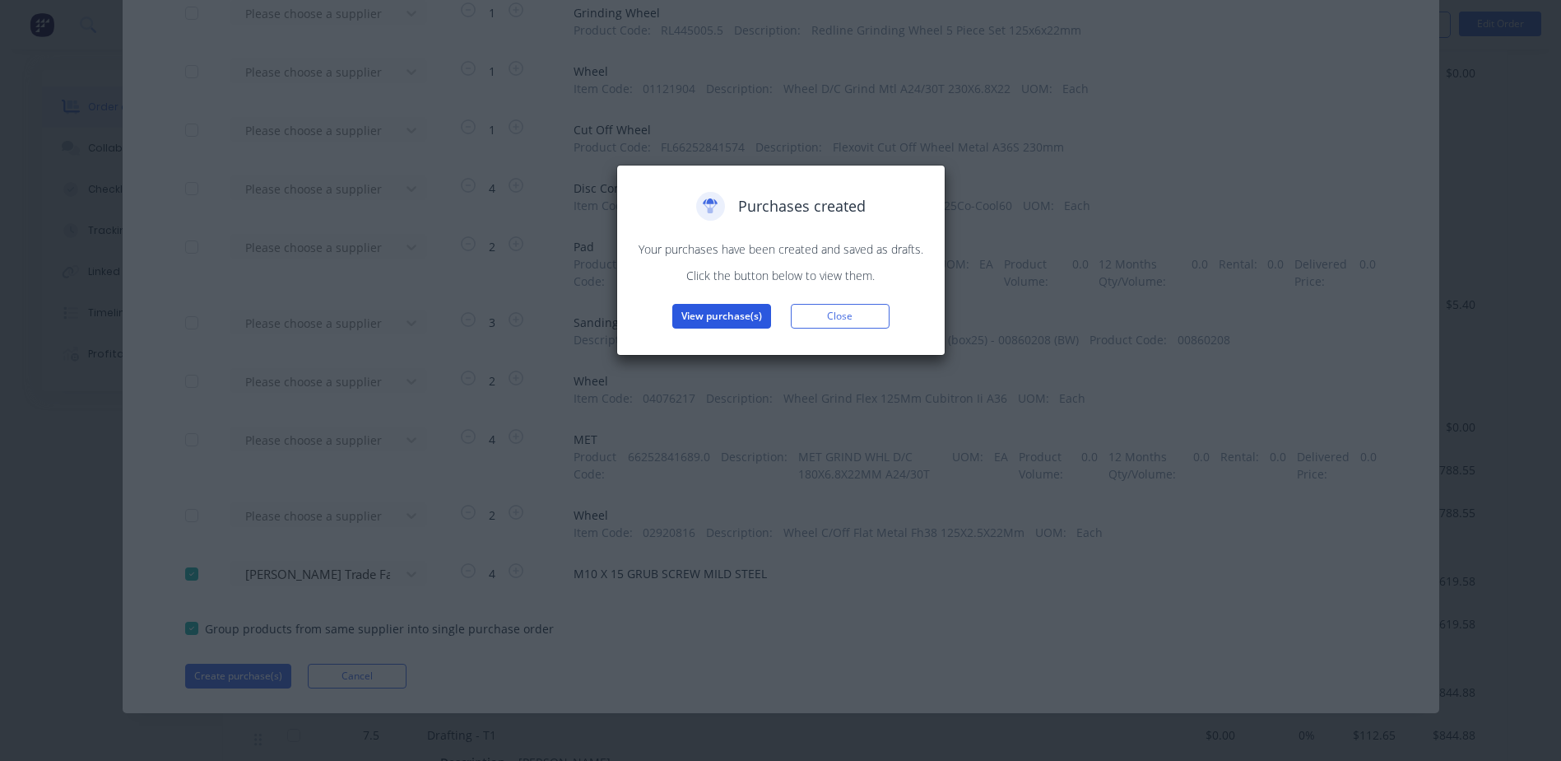
click at [710, 314] on button "View purchase(s)" at bounding box center [722, 316] width 99 height 25
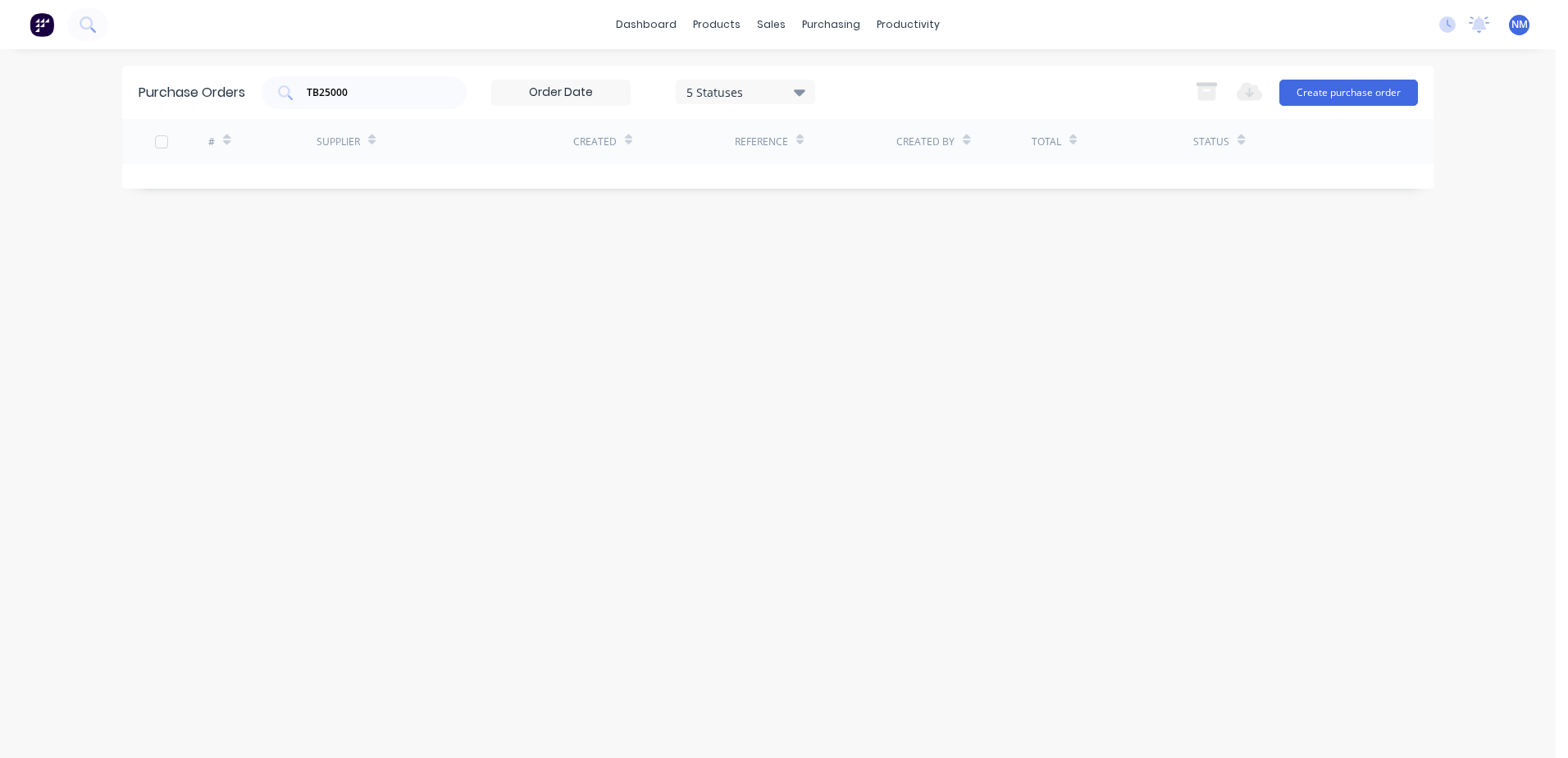
drag, startPoint x: 335, startPoint y: 91, endPoint x: 181, endPoint y: 140, distance: 161.6
click at [214, 125] on div "Purchase Orders TB25000 5 Statuses 5 Statuses Export to Excel (XLSX) Create pur…" at bounding box center [778, 126] width 1312 height 123
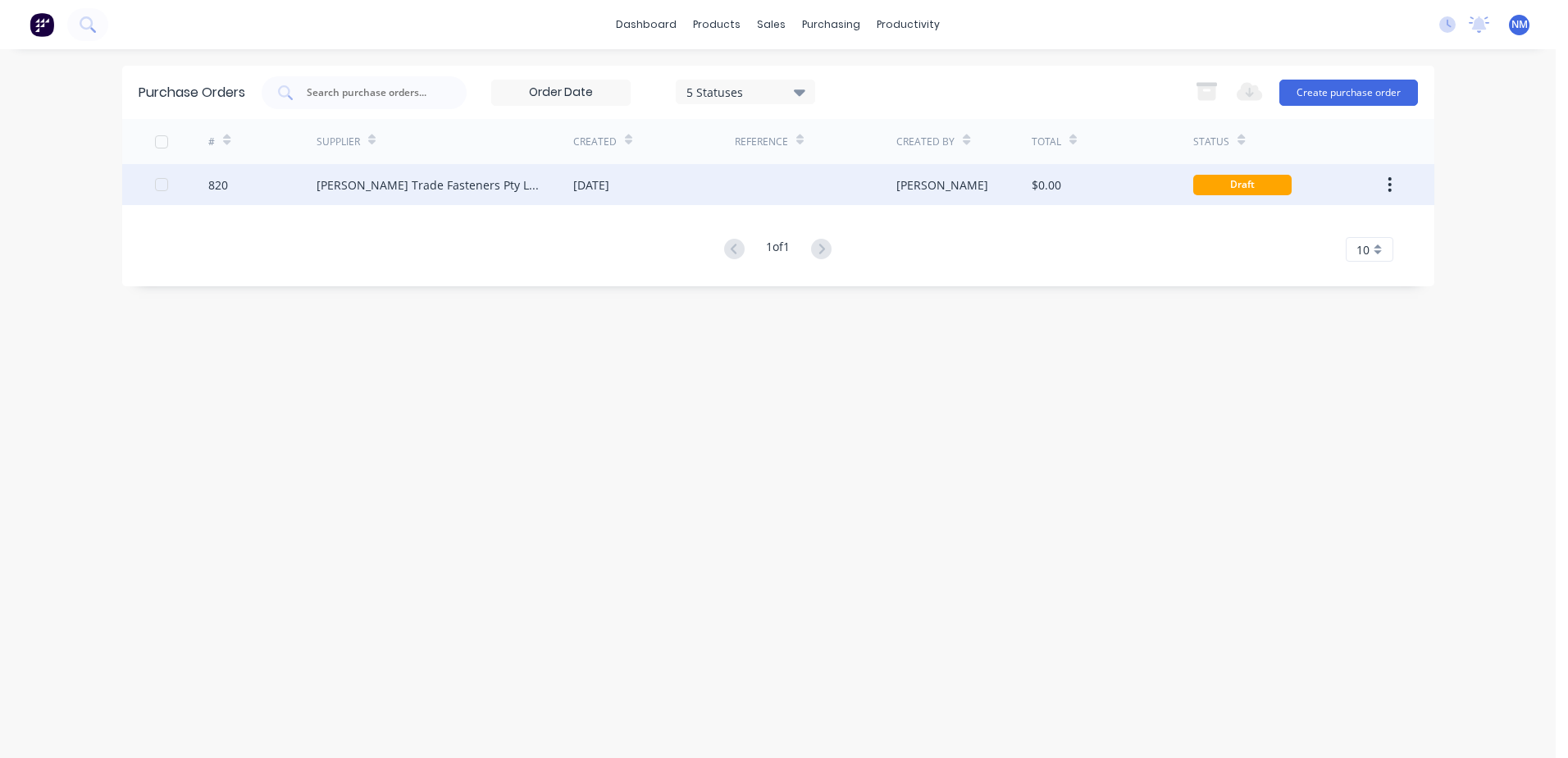
click at [1149, 177] on div "$0.00" at bounding box center [1113, 184] width 161 height 41
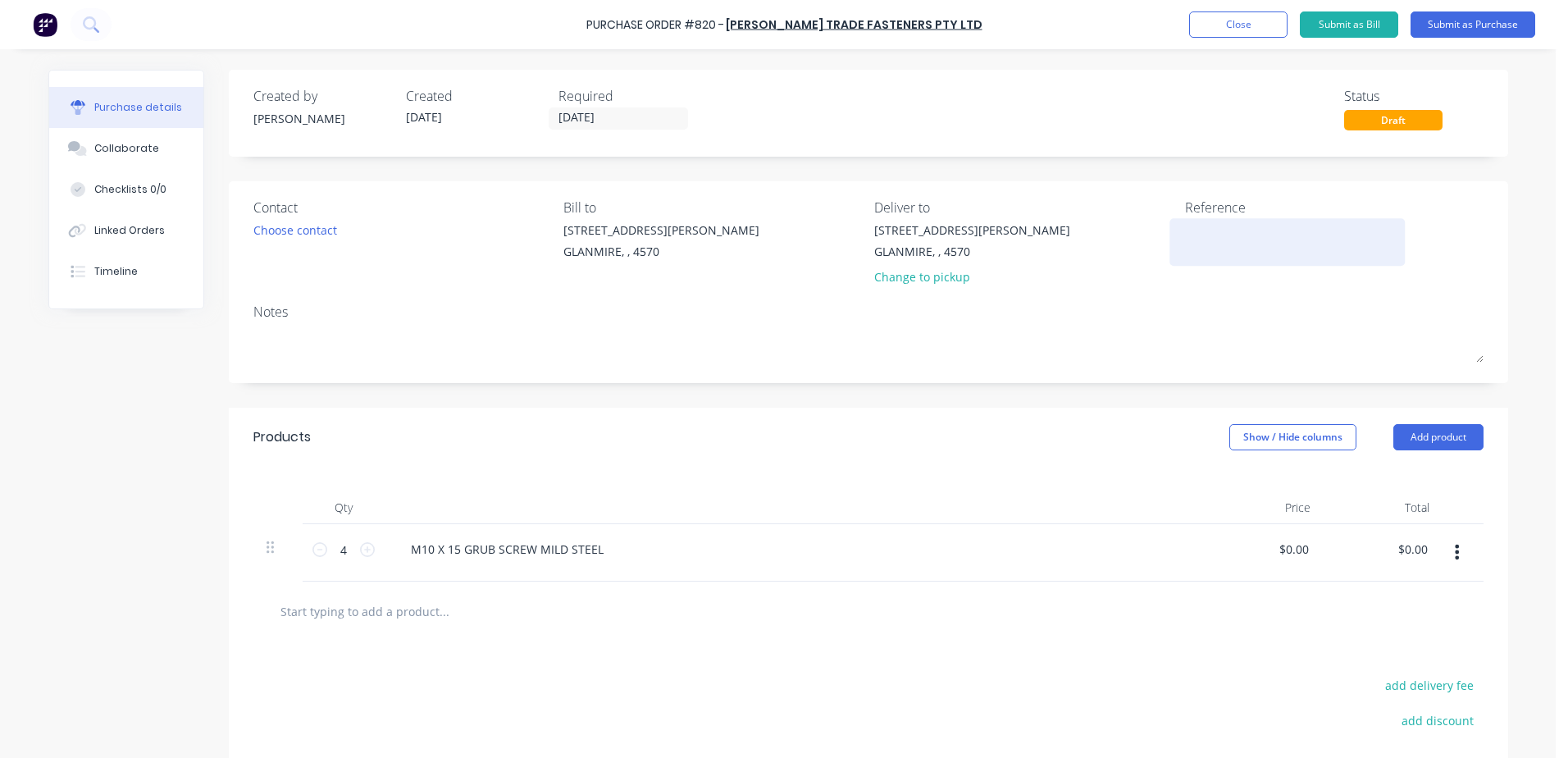
click at [1184, 236] on textarea at bounding box center [1287, 239] width 205 height 37
type textarea "TB2500001"
type textarea "x"
type textarea "TB250000"
type textarea "x"
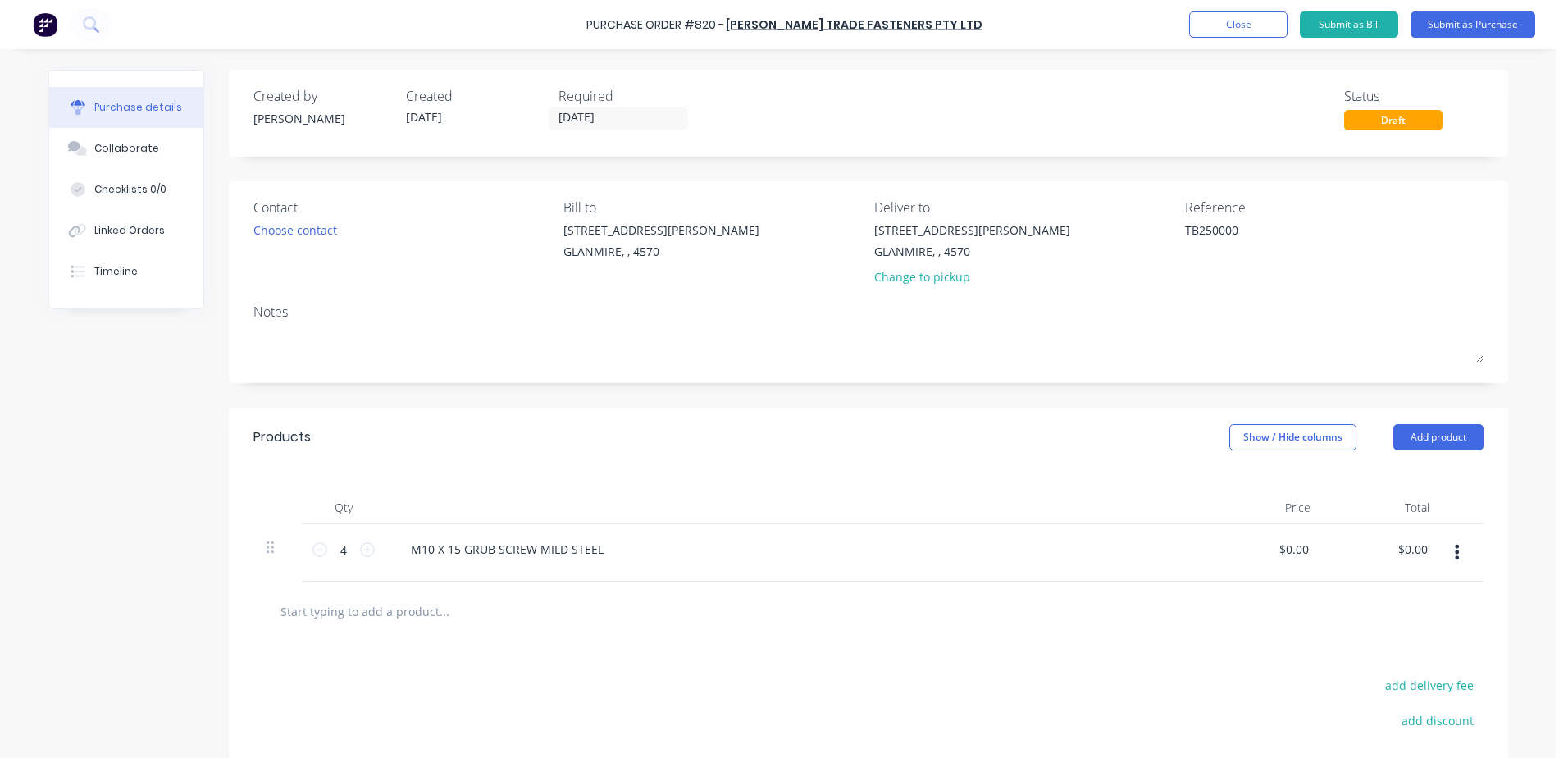
type textarea "TB25000"
type textarea "x"
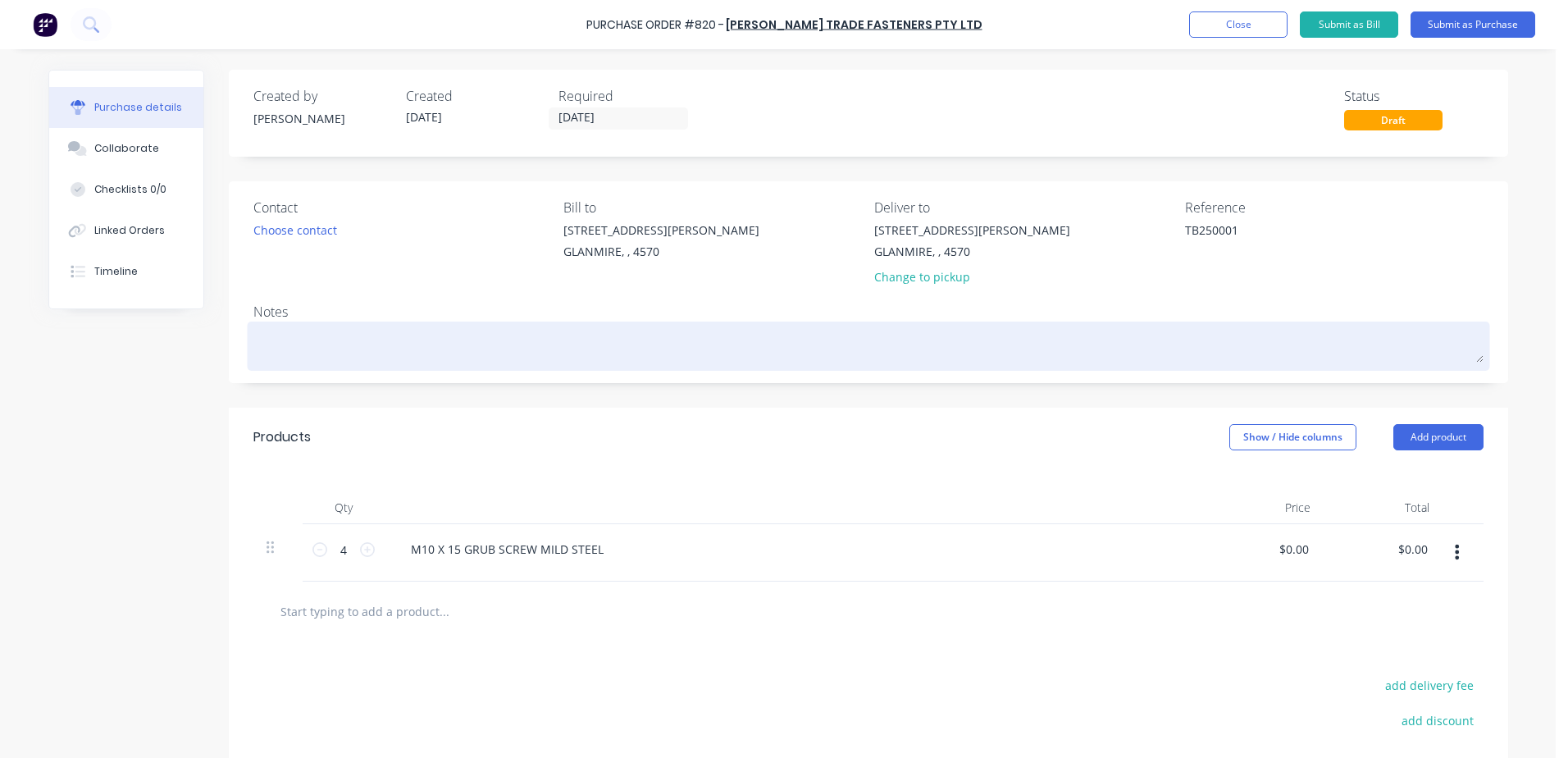
type textarea "TB250001"
type textarea "x"
type textarea "TB250001"
click at [279, 327] on textarea at bounding box center [868, 344] width 1230 height 37
type textarea "x"
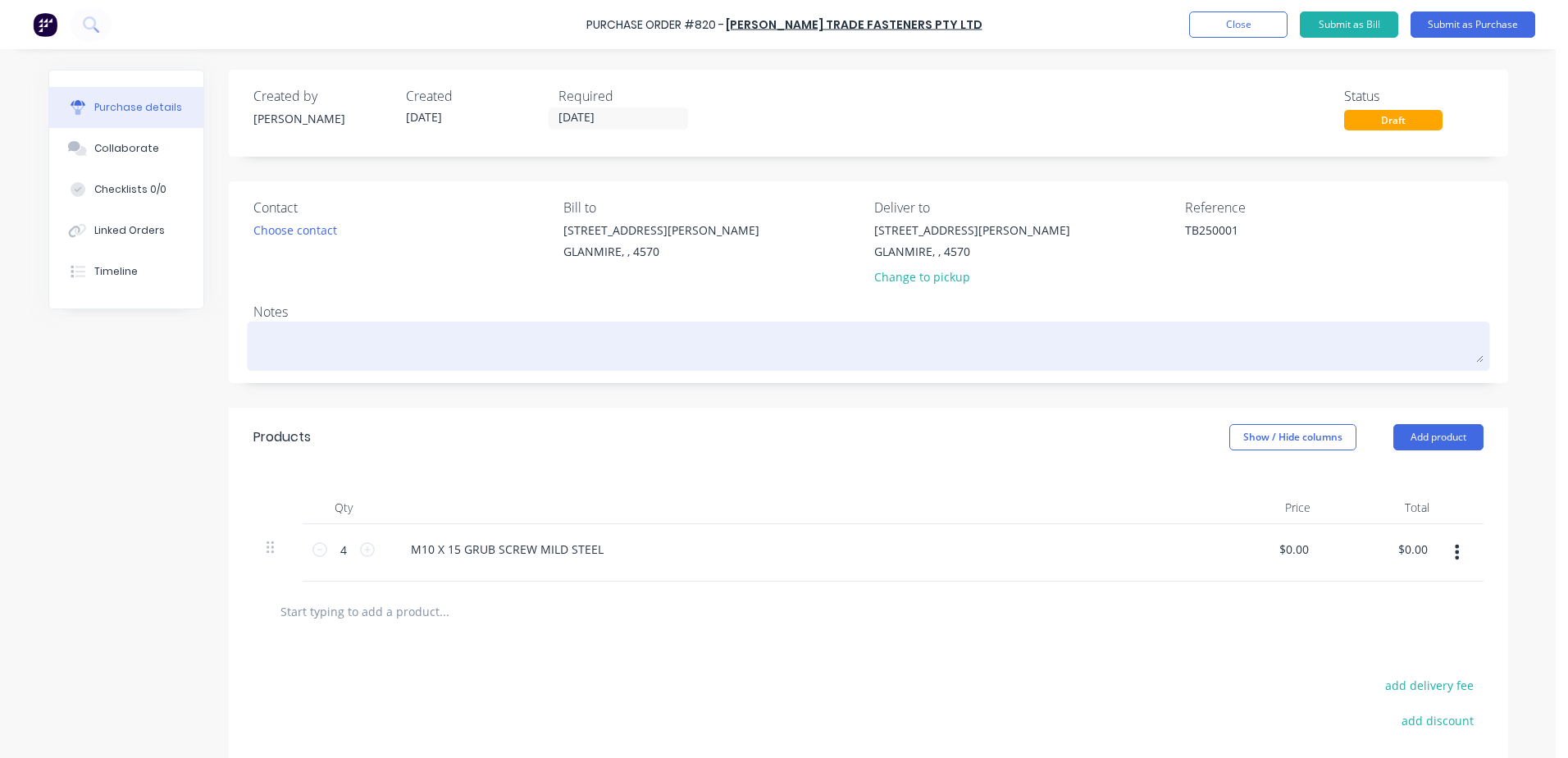
type textarea "T"
type textarea "x"
type textarea "TB"
type textarea "x"
type textarea "TB2"
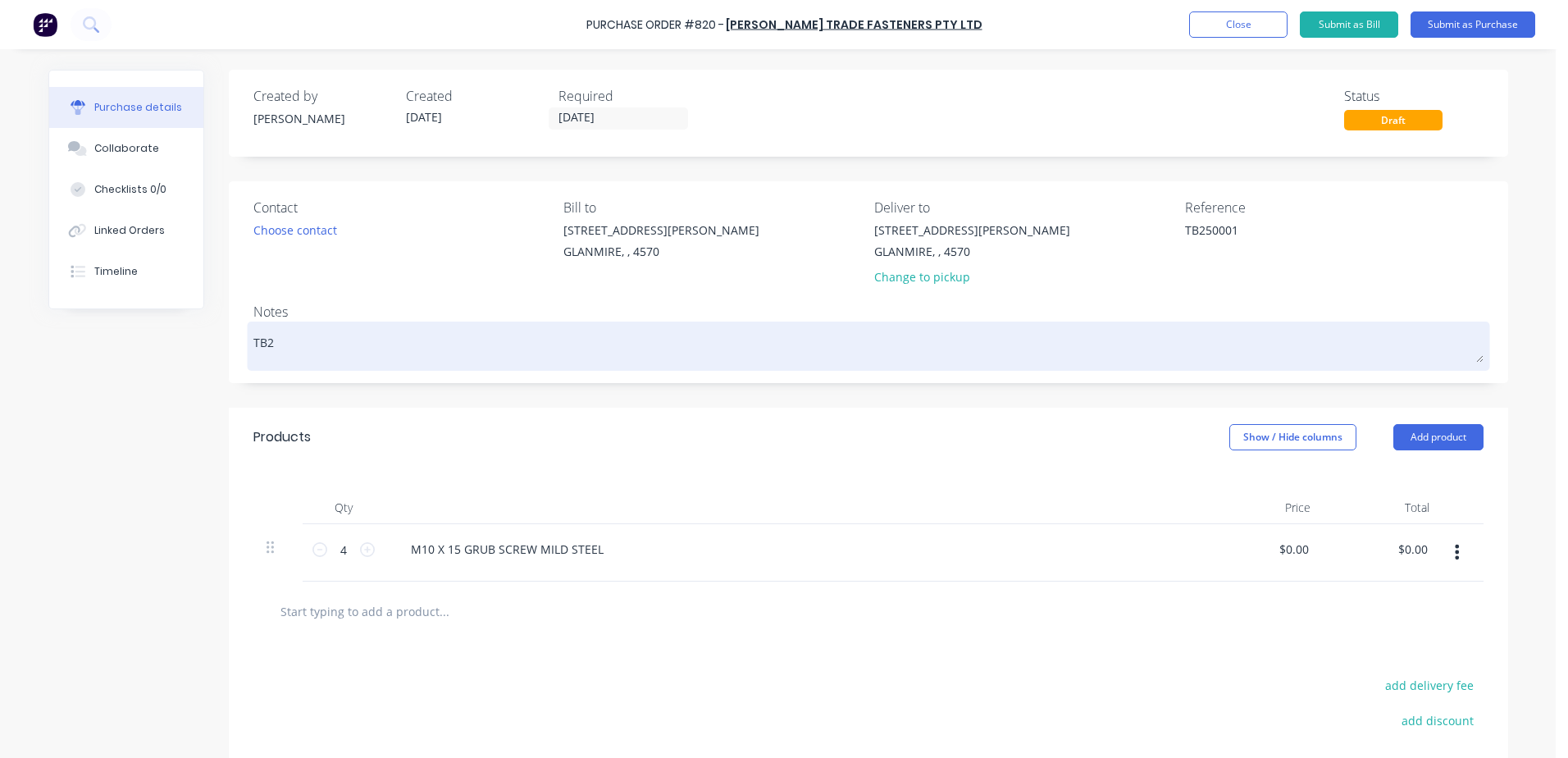
type textarea "x"
type textarea "TB25"
type textarea "x"
type textarea "TB250"
type textarea "x"
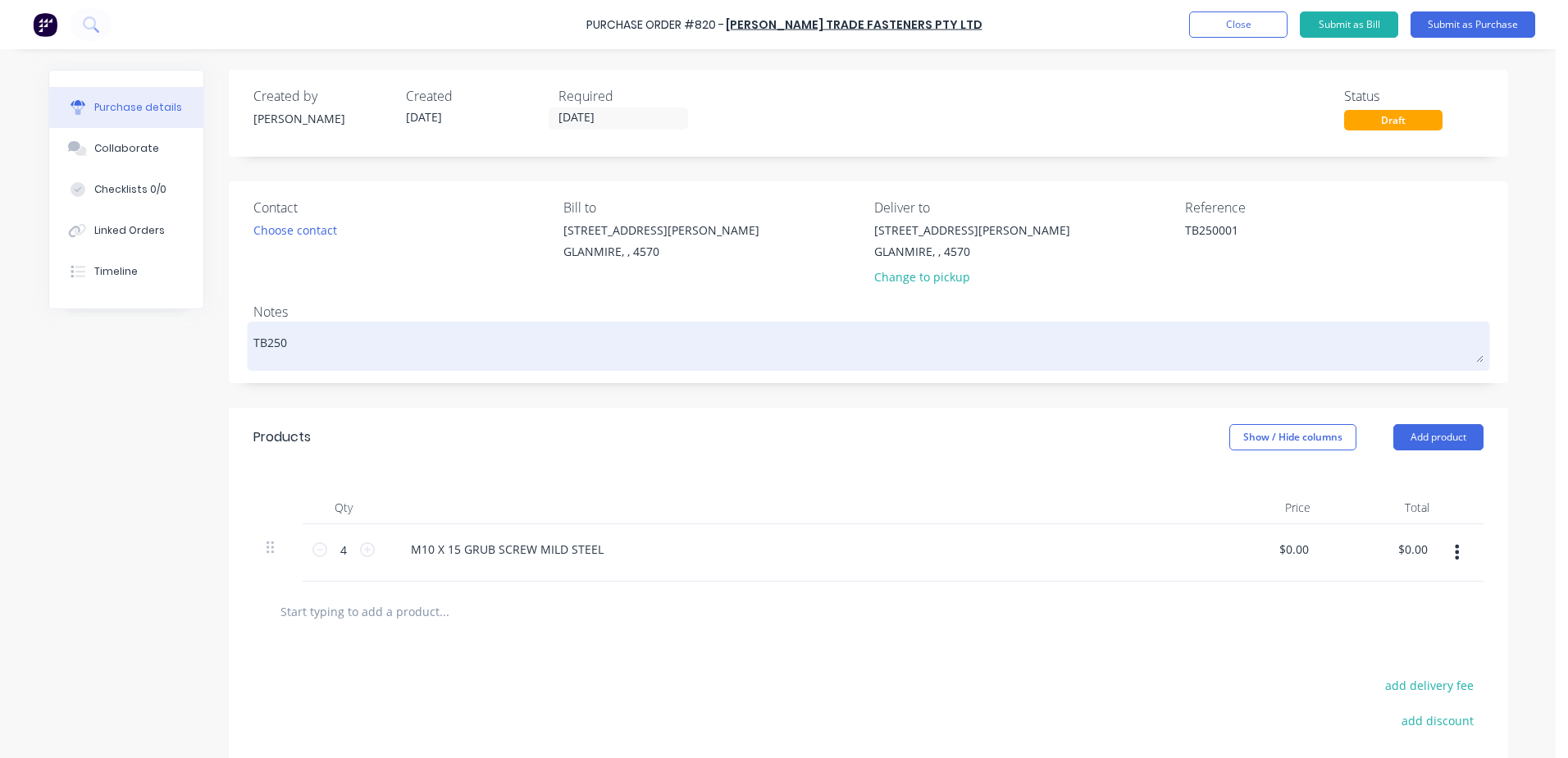
type textarea "TB2500"
type textarea "x"
type textarea "TB250001"
type textarea "x"
type textarea "TB250001-"
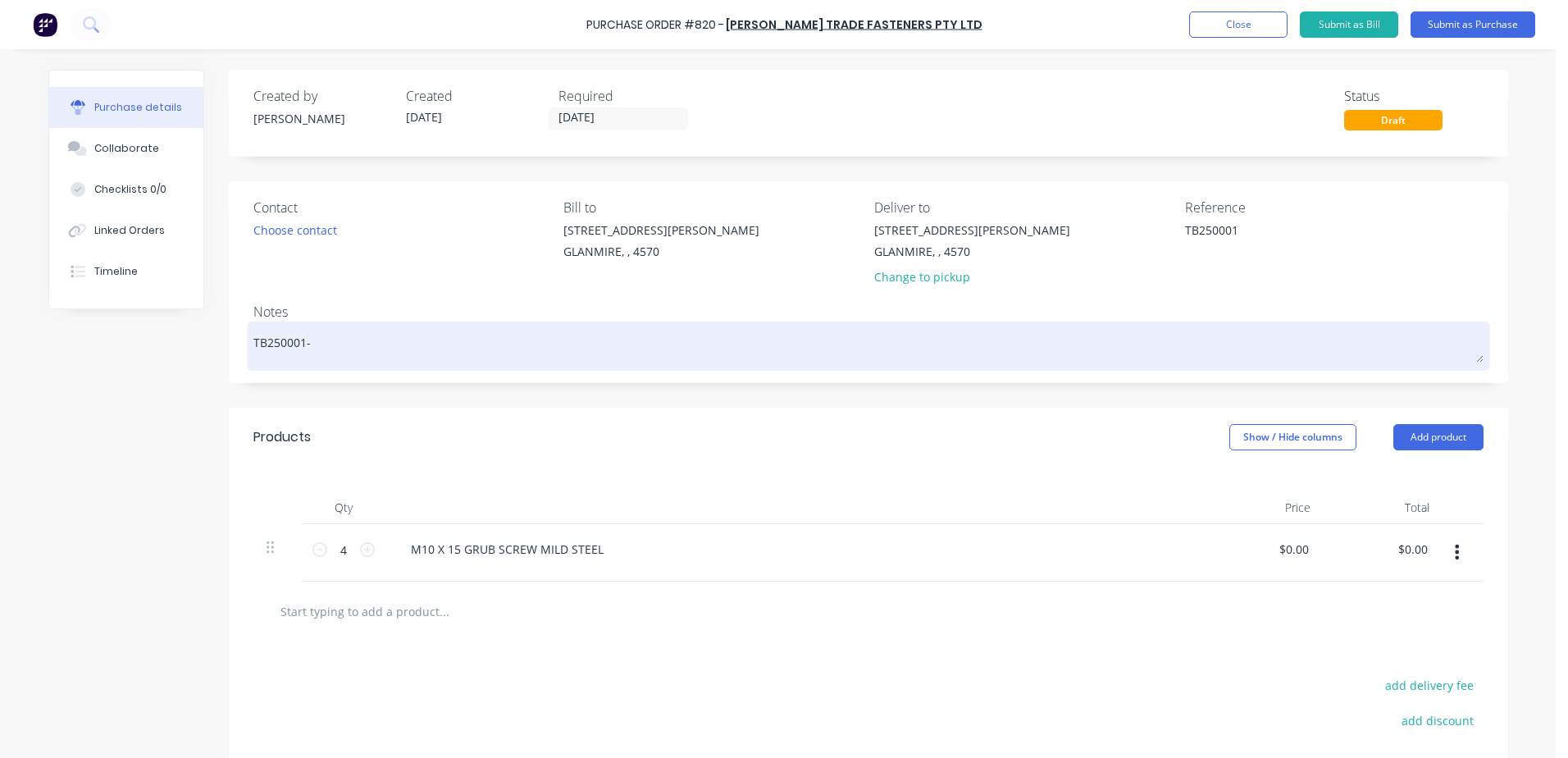
type textarea "x"
type textarea "TB250001-"
type textarea "x"
type textarea "TB250001- G"
type textarea "x"
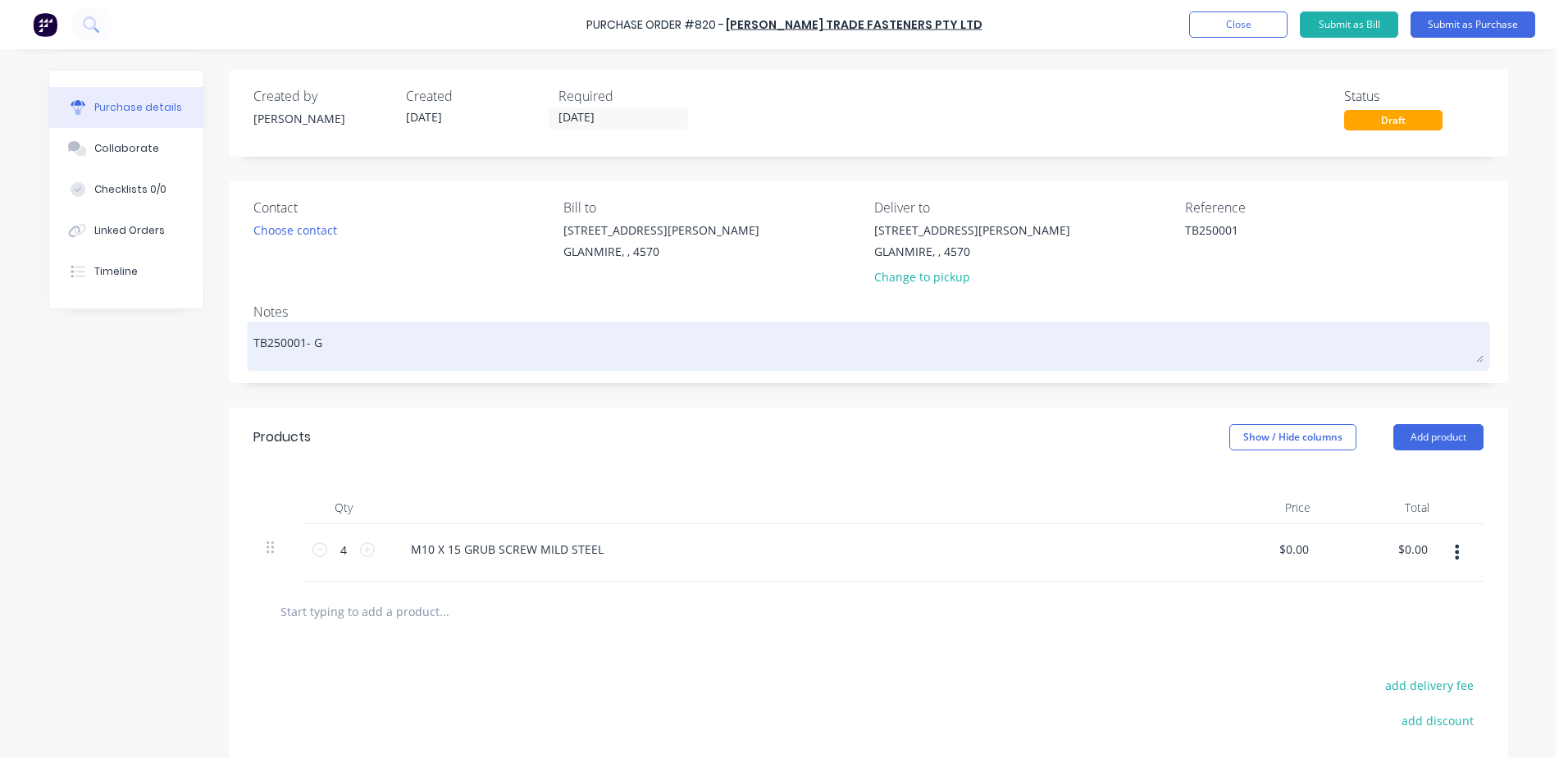
type textarea "TB250001- GR"
type textarea "x"
type textarea "TB250001- GRAH"
type textarea "x"
type textarea "TB250001- GRA"
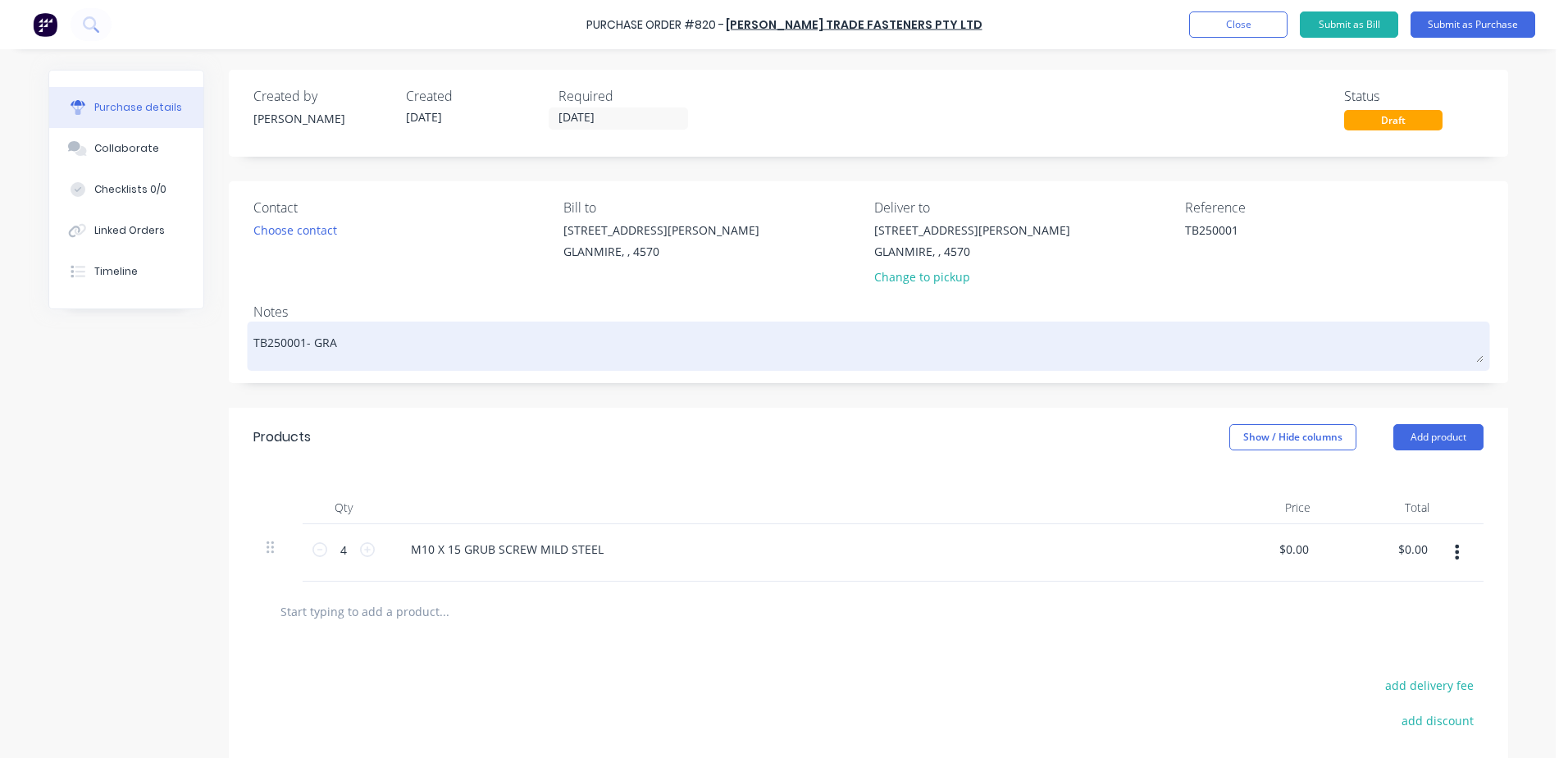
type textarea "x"
type textarea "TB250001- GR"
type textarea "x"
type textarea "TB250001- G"
type textarea "x"
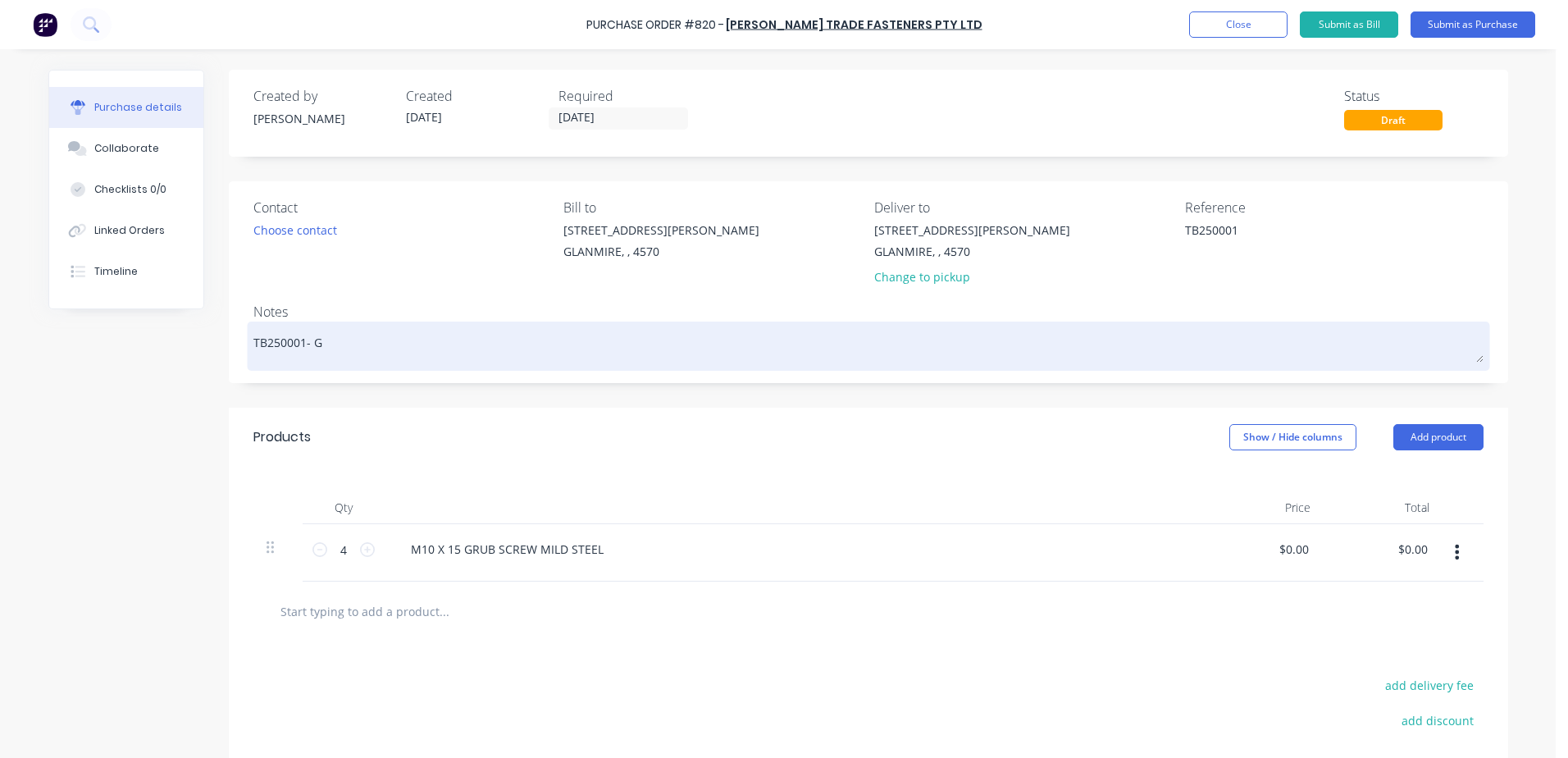
type textarea "TB250001-"
type textarea "x"
type textarea "TB250001- g"
type textarea "x"
type textarea "TB250001- gr"
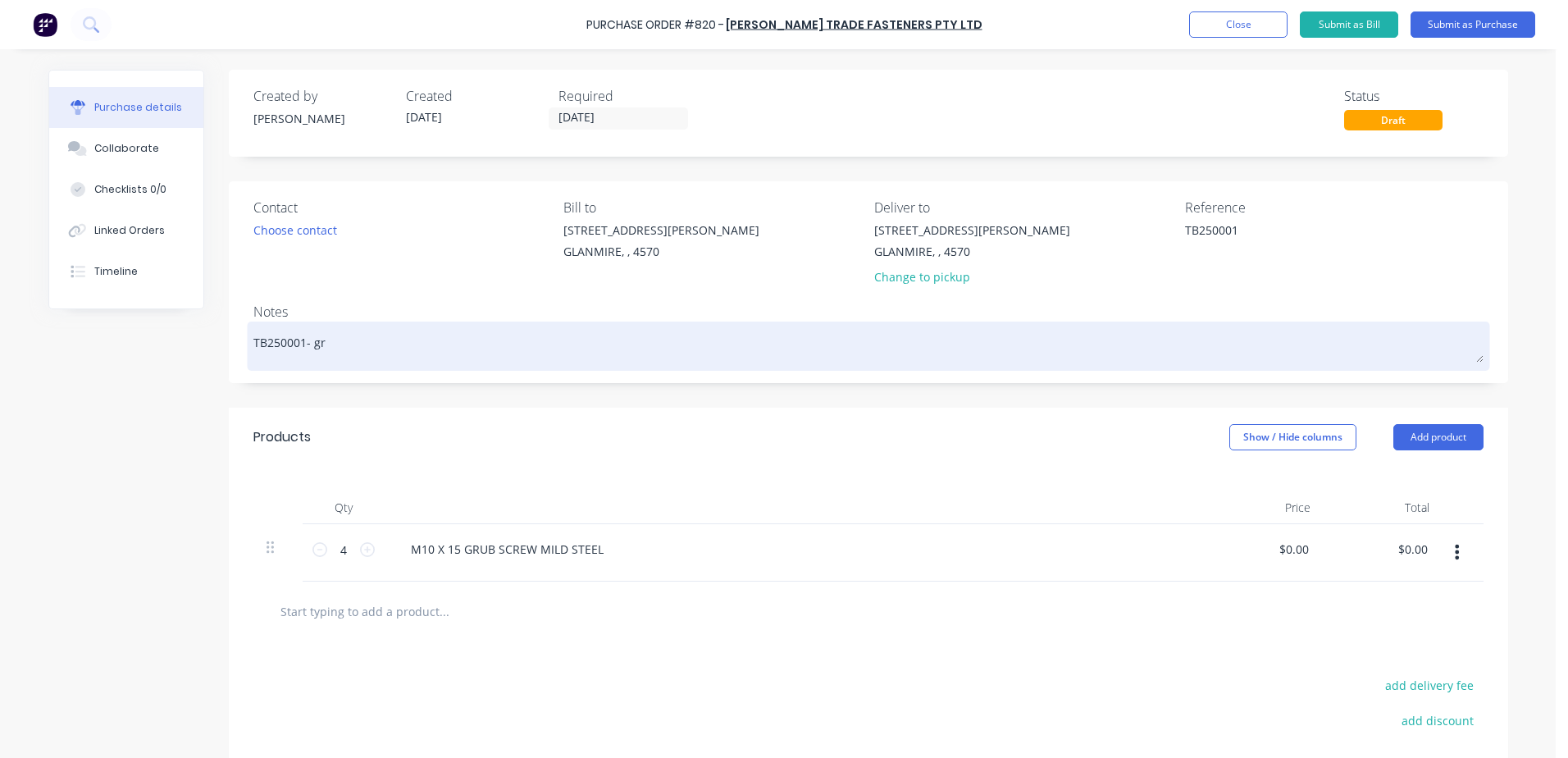
type textarea "x"
type textarea "TB250001- grah"
type textarea "x"
type textarea "TB250001- graha"
type textarea "x"
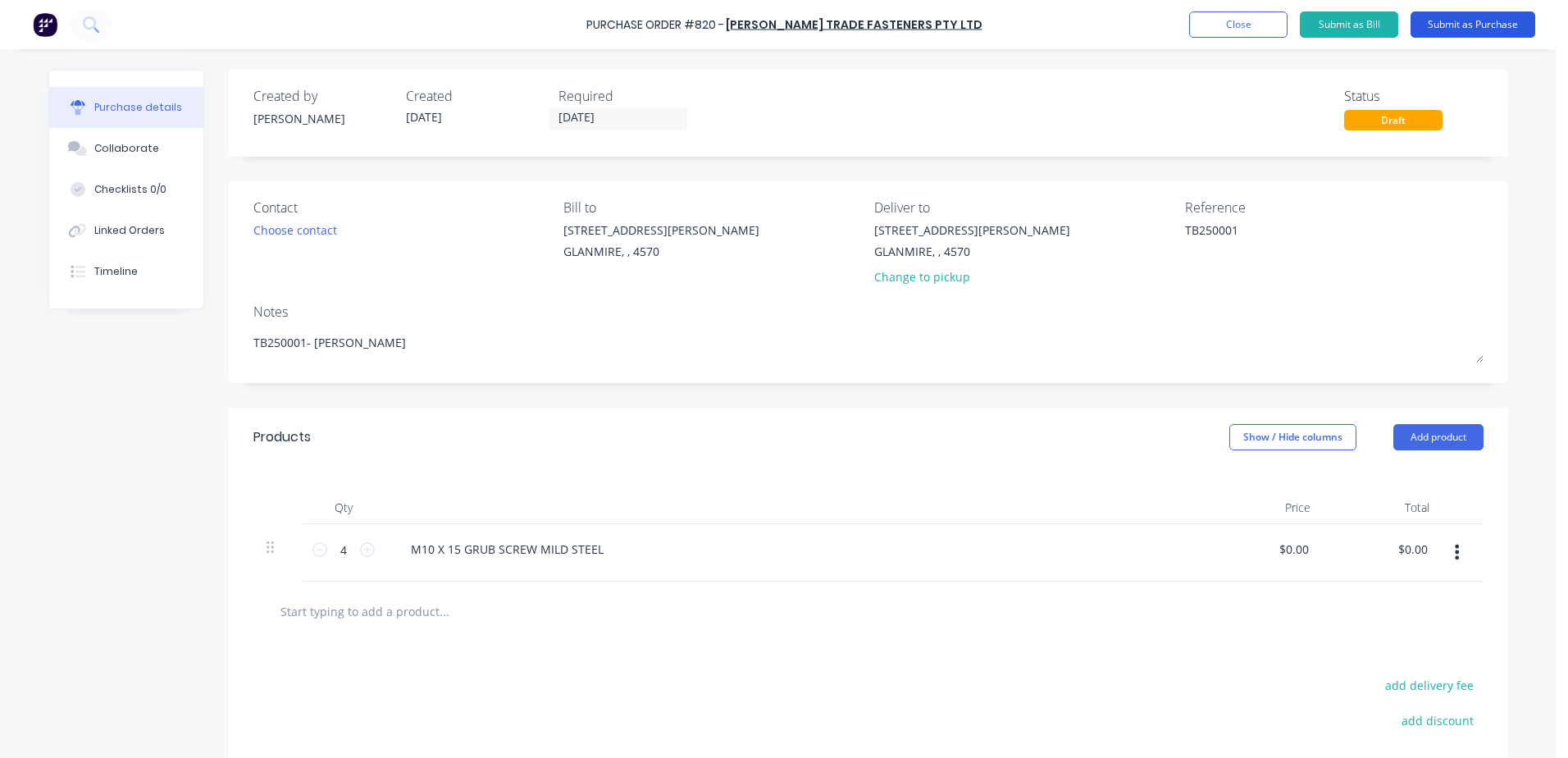
type textarea "TB250001- [PERSON_NAME]"
type textarea "x"
type textarea "TB250001- [PERSON_NAME]"
click at [1487, 30] on button "Submit as Purchase" at bounding box center [1472, 25] width 125 height 26
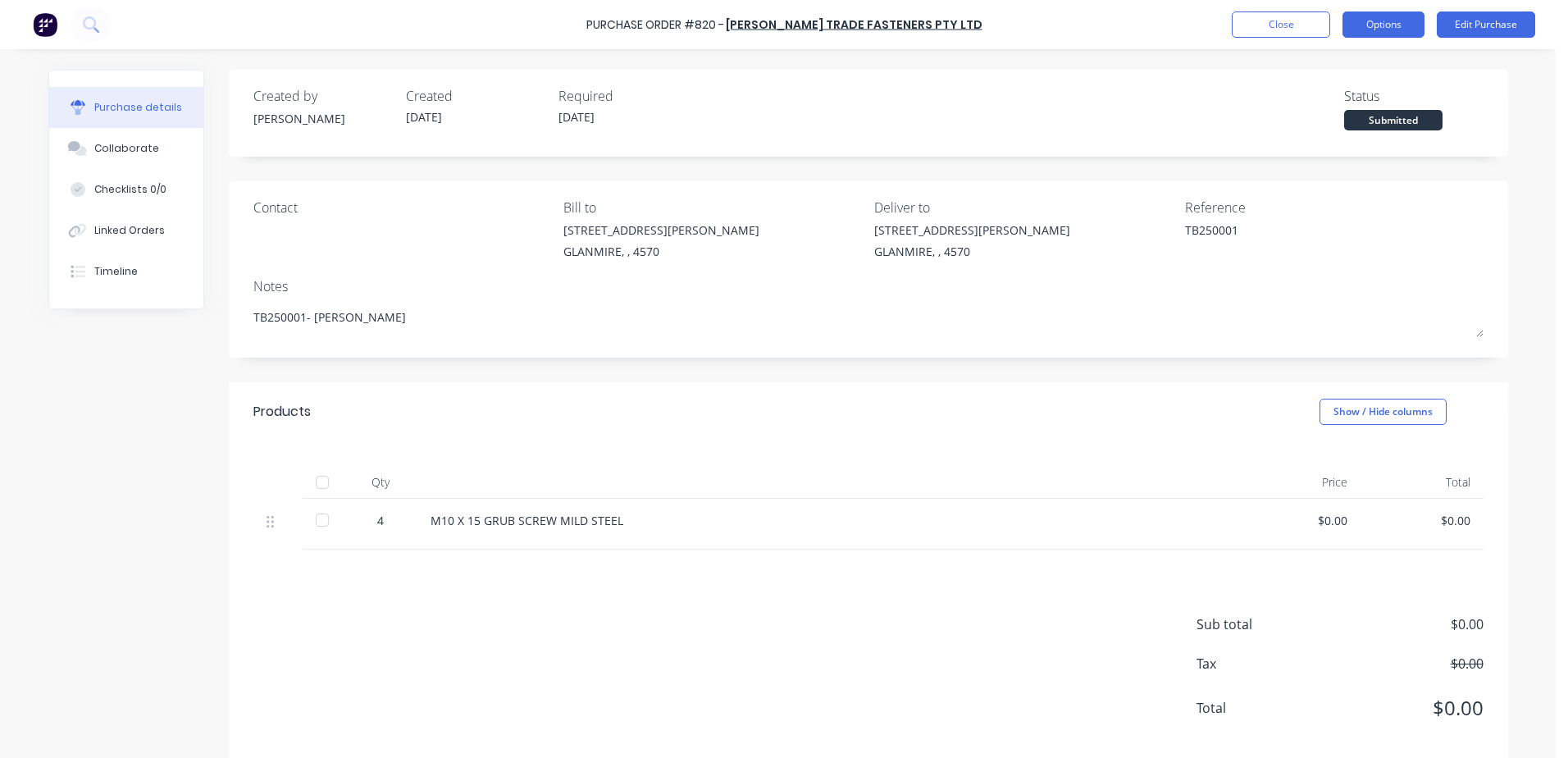
click at [1411, 30] on button "Options" at bounding box center [1383, 25] width 82 height 26
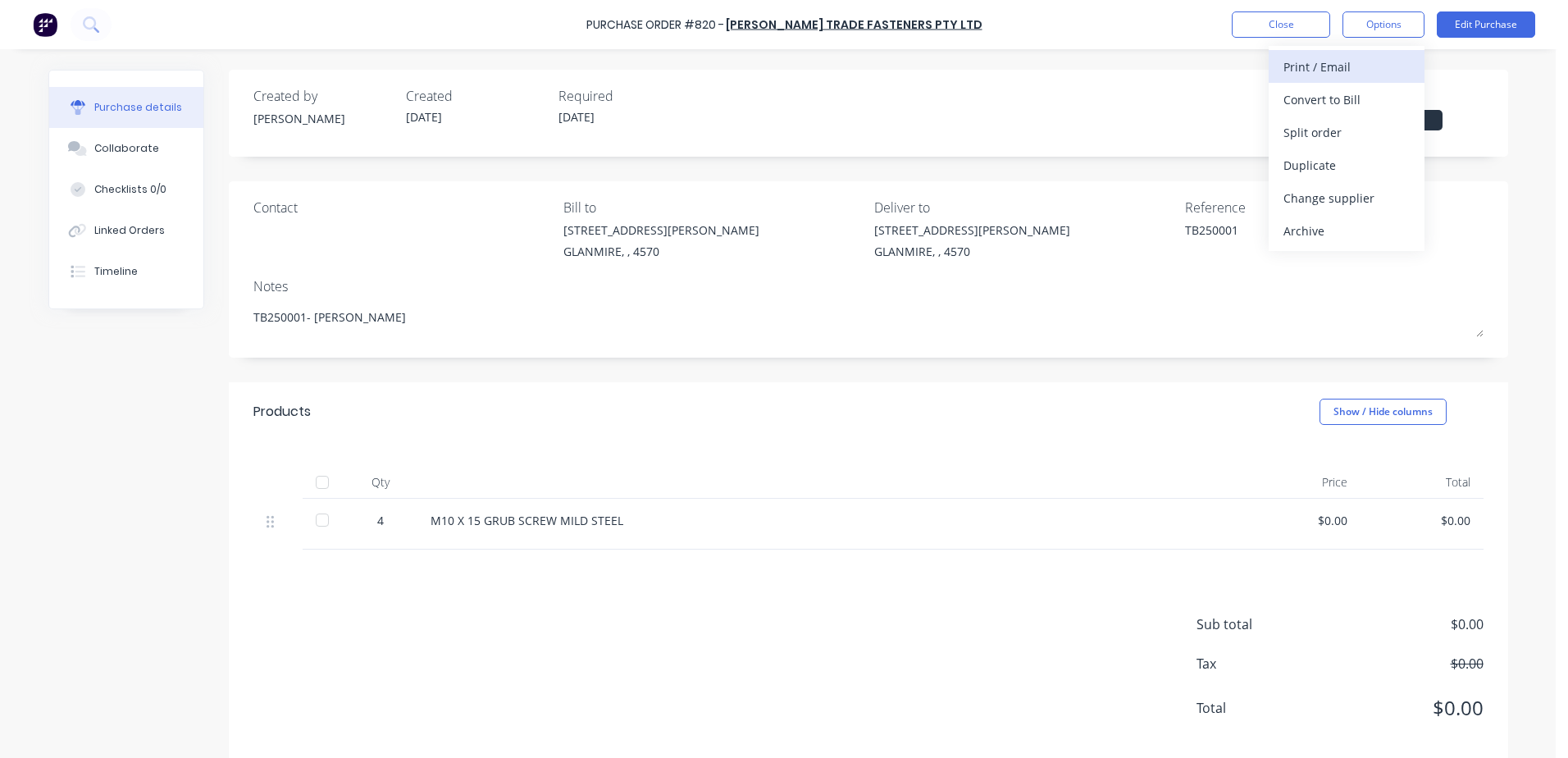
click at [1351, 70] on div "Print / Email" at bounding box center [1346, 67] width 127 height 24
click at [1352, 96] on div "With pricing" at bounding box center [1346, 100] width 127 height 24
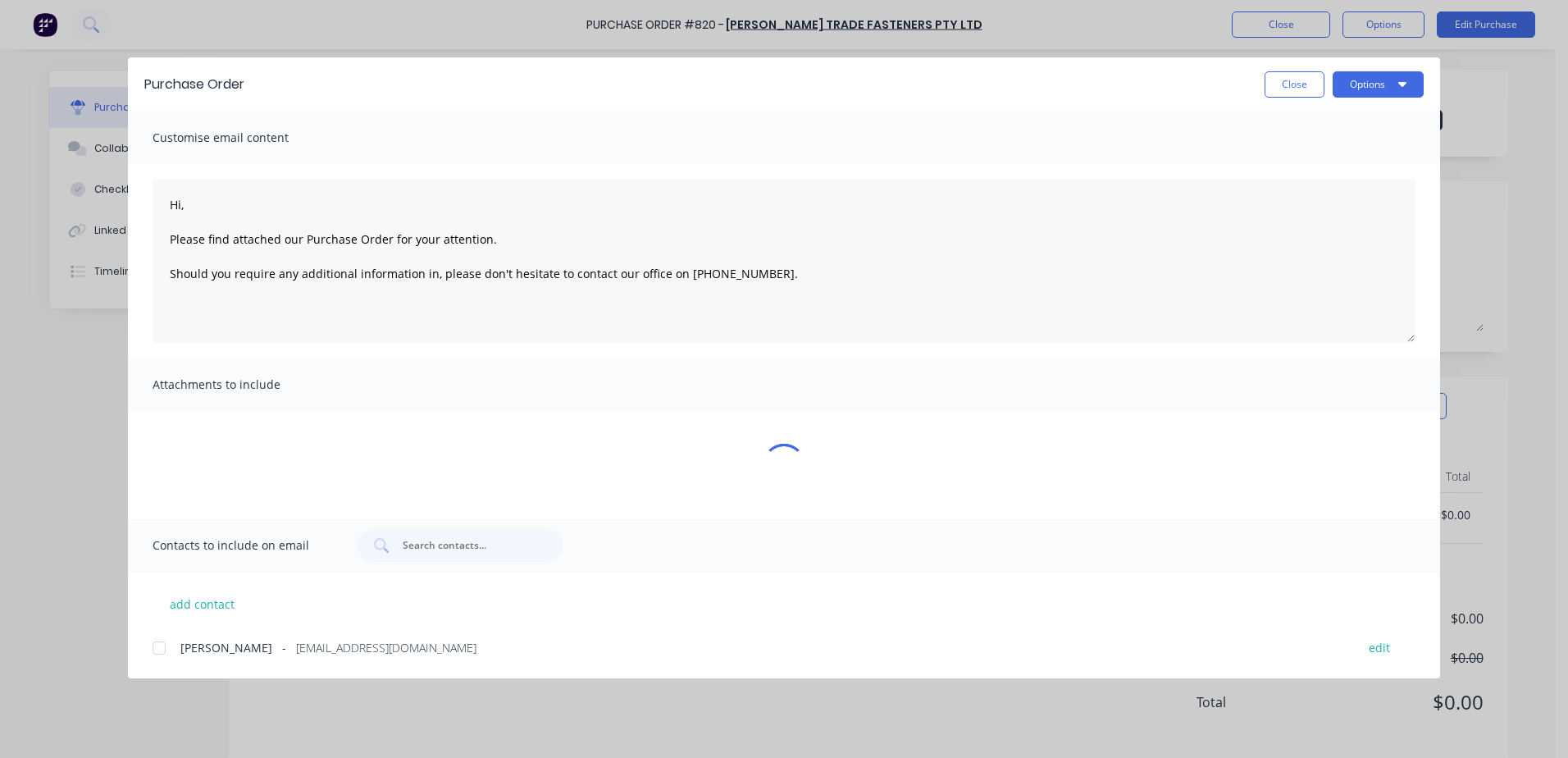
type textarea "x"
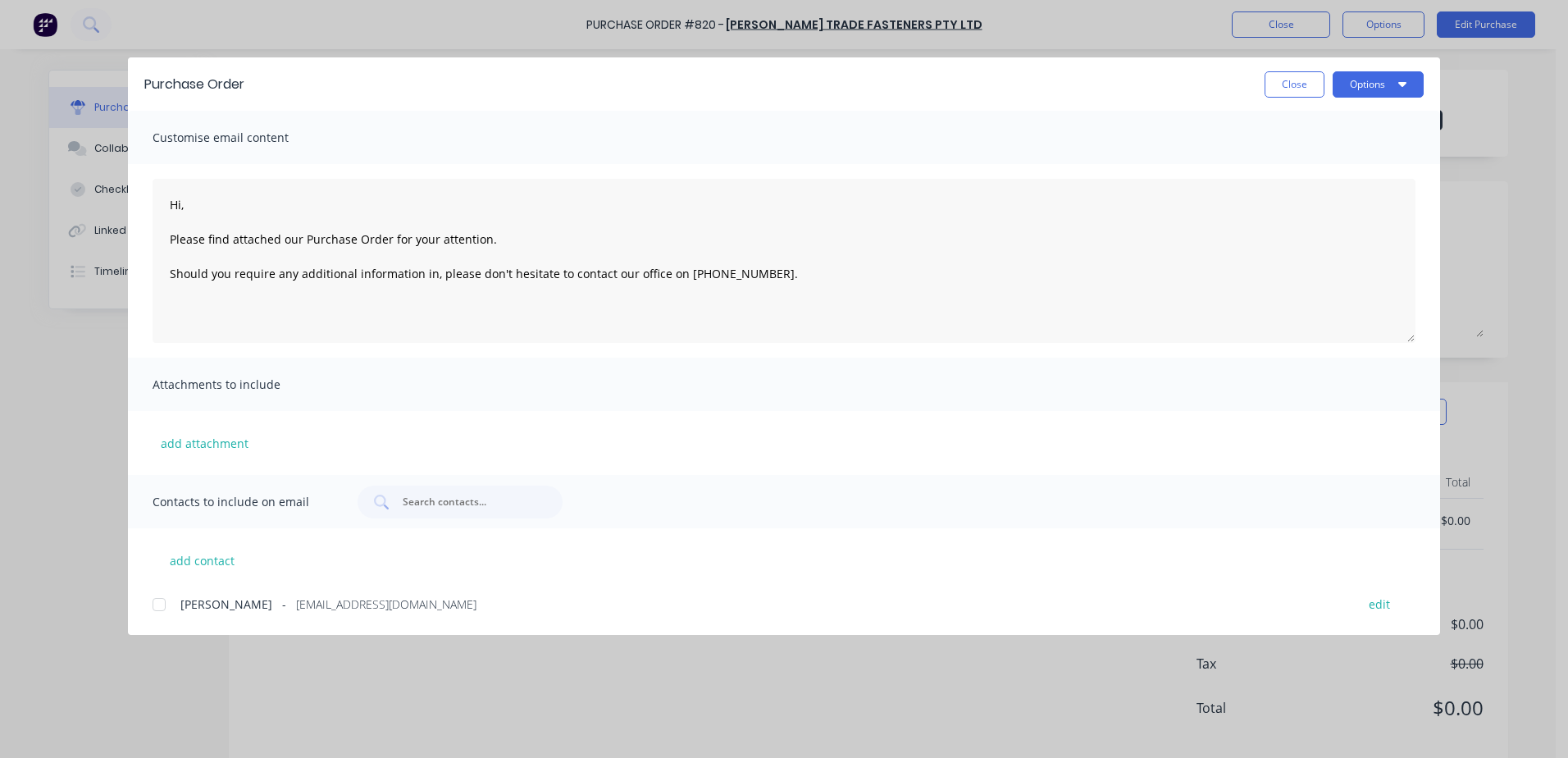
click at [136, 613] on div "add contact [PERSON_NAME] - [EMAIL_ADDRESS][DOMAIN_NAME] edit" at bounding box center [783, 571] width 1312 height 86
click at [155, 607] on div at bounding box center [158, 604] width 33 height 33
type textarea "Hi, Please find attached our Purchase Order for your attention. Should you requ…"
click at [1370, 85] on button "Options" at bounding box center [1378, 85] width 91 height 26
click at [1358, 200] on div "Email" at bounding box center [1345, 191] width 127 height 24
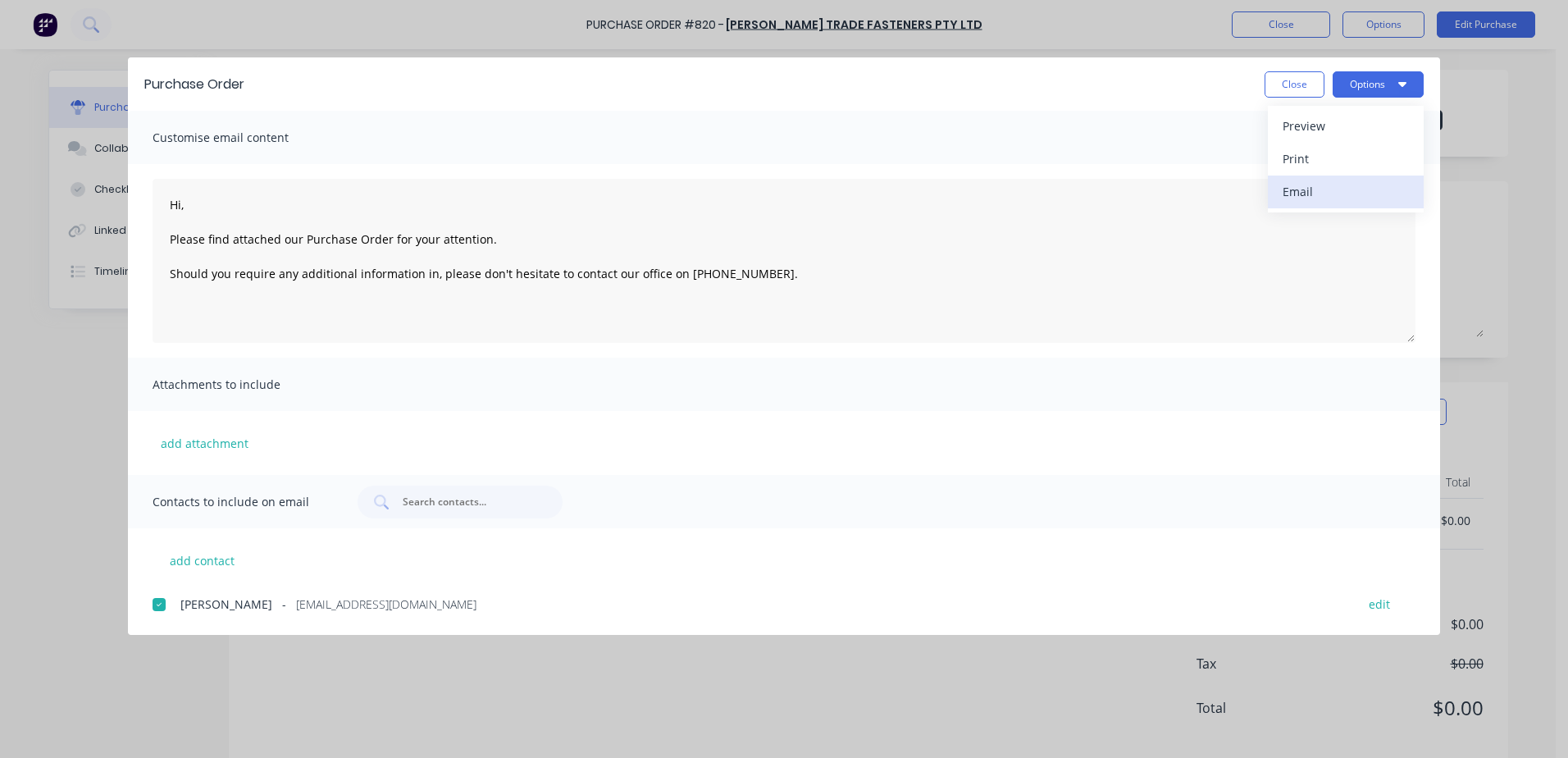
type textarea "x"
type textarea "Hi, Please find attached our Purchase Order for your attention. Should you requ…"
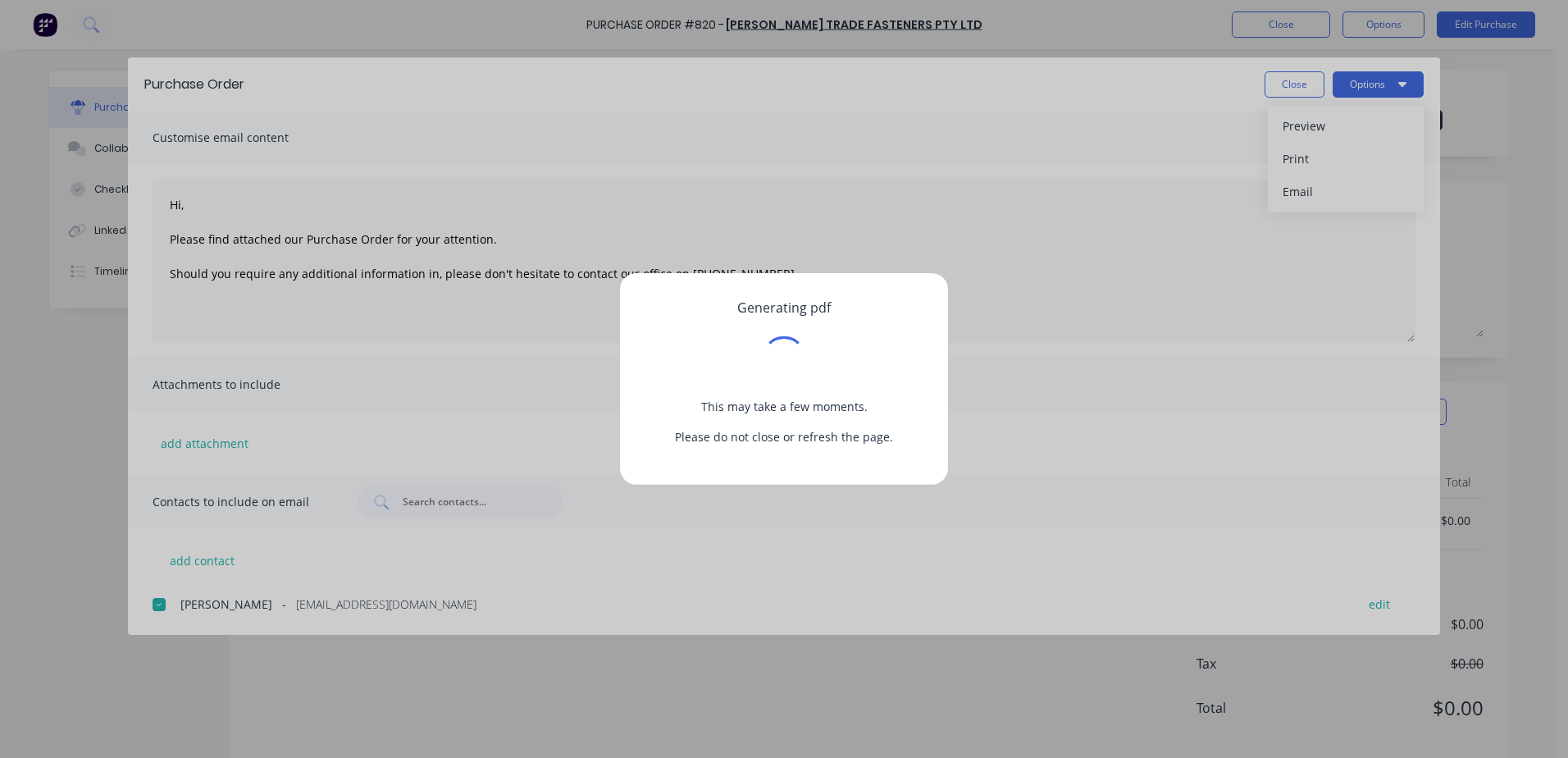
type textarea "x"
type textarea "Hi, Please find attached our Purchase Order for your attention. Should you requ…"
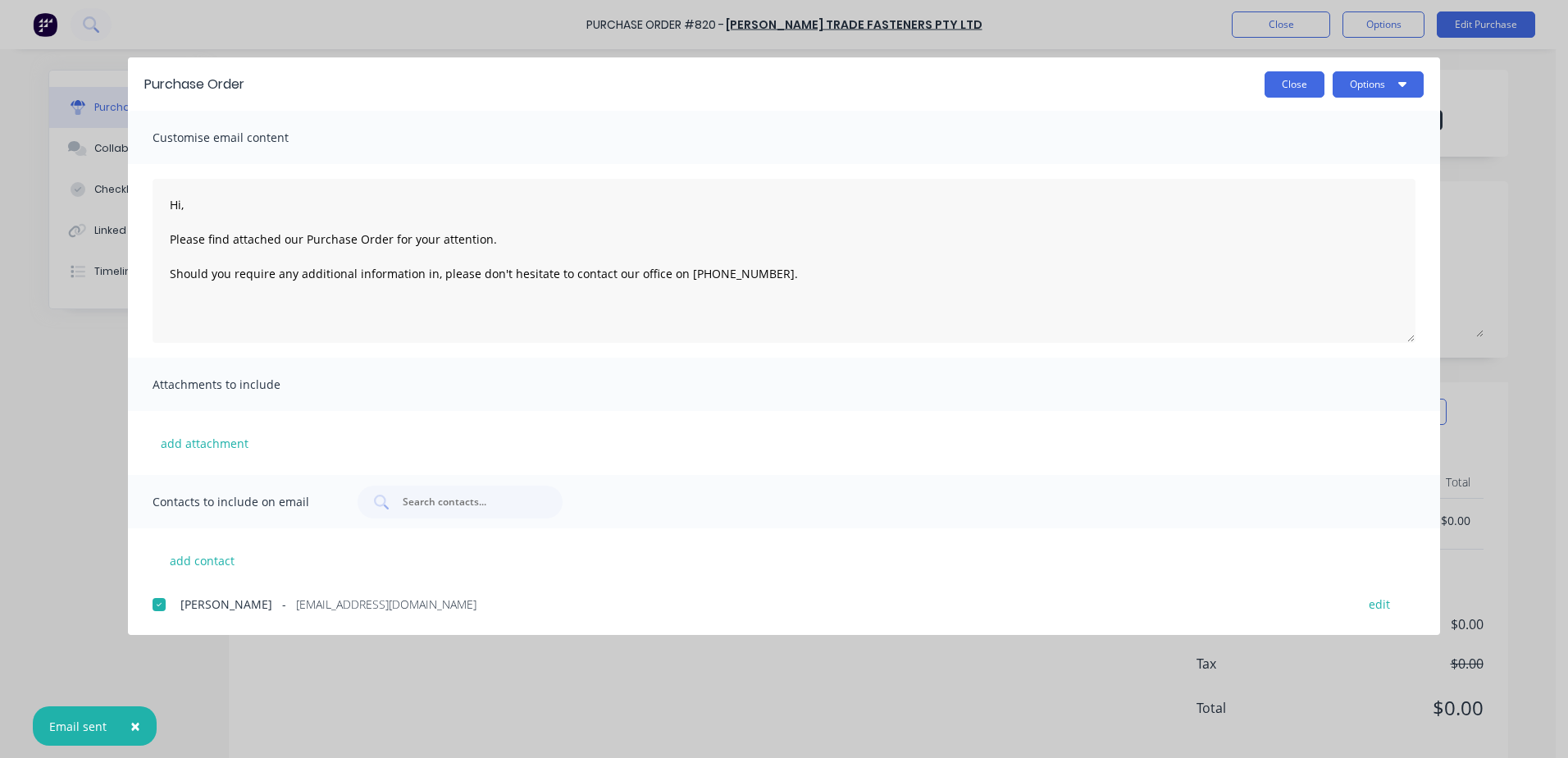
click at [1285, 94] on button "Close" at bounding box center [1294, 85] width 60 height 26
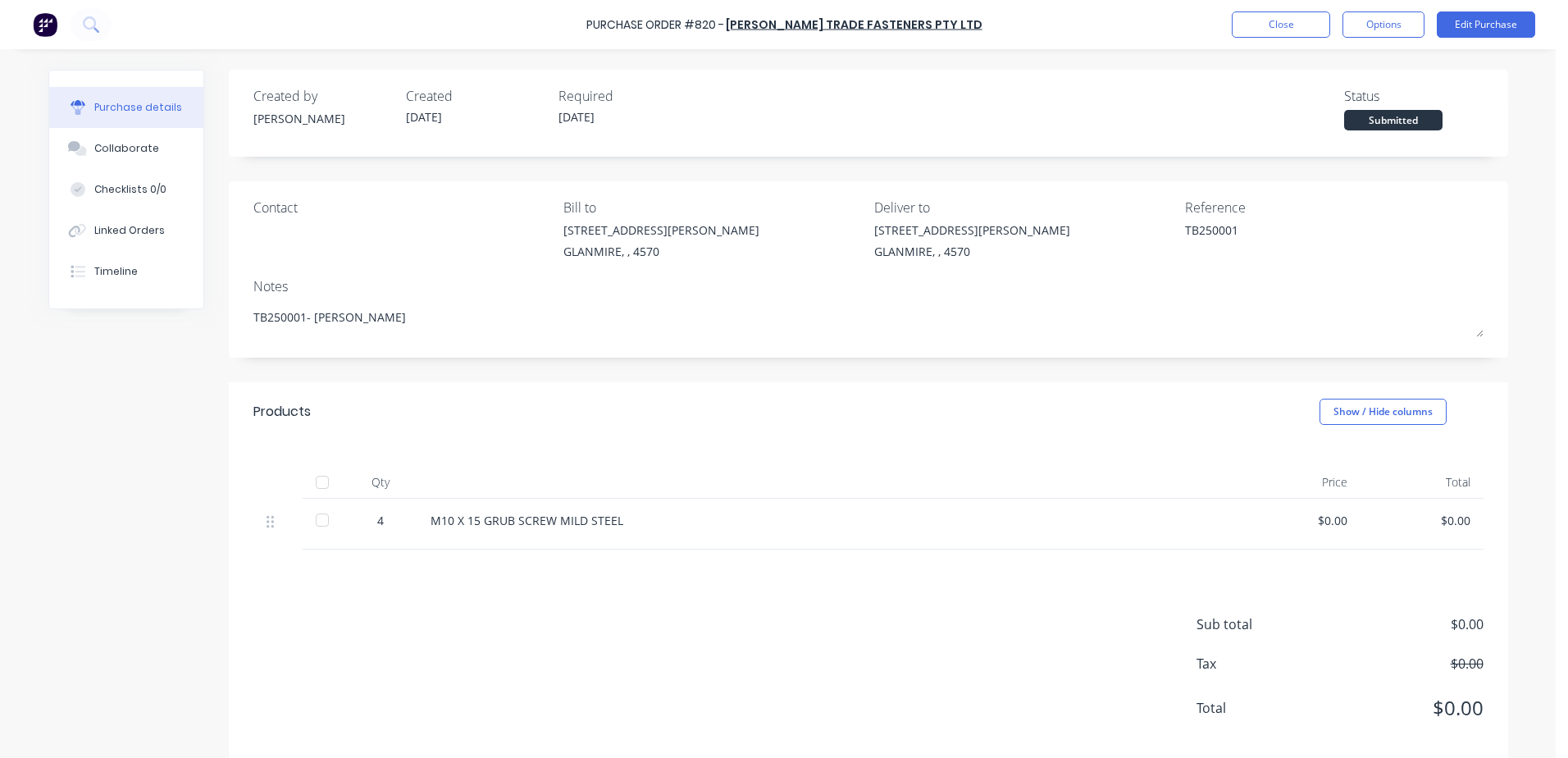
type textarea "x"
